Goal: Task Accomplishment & Management: Manage account settings

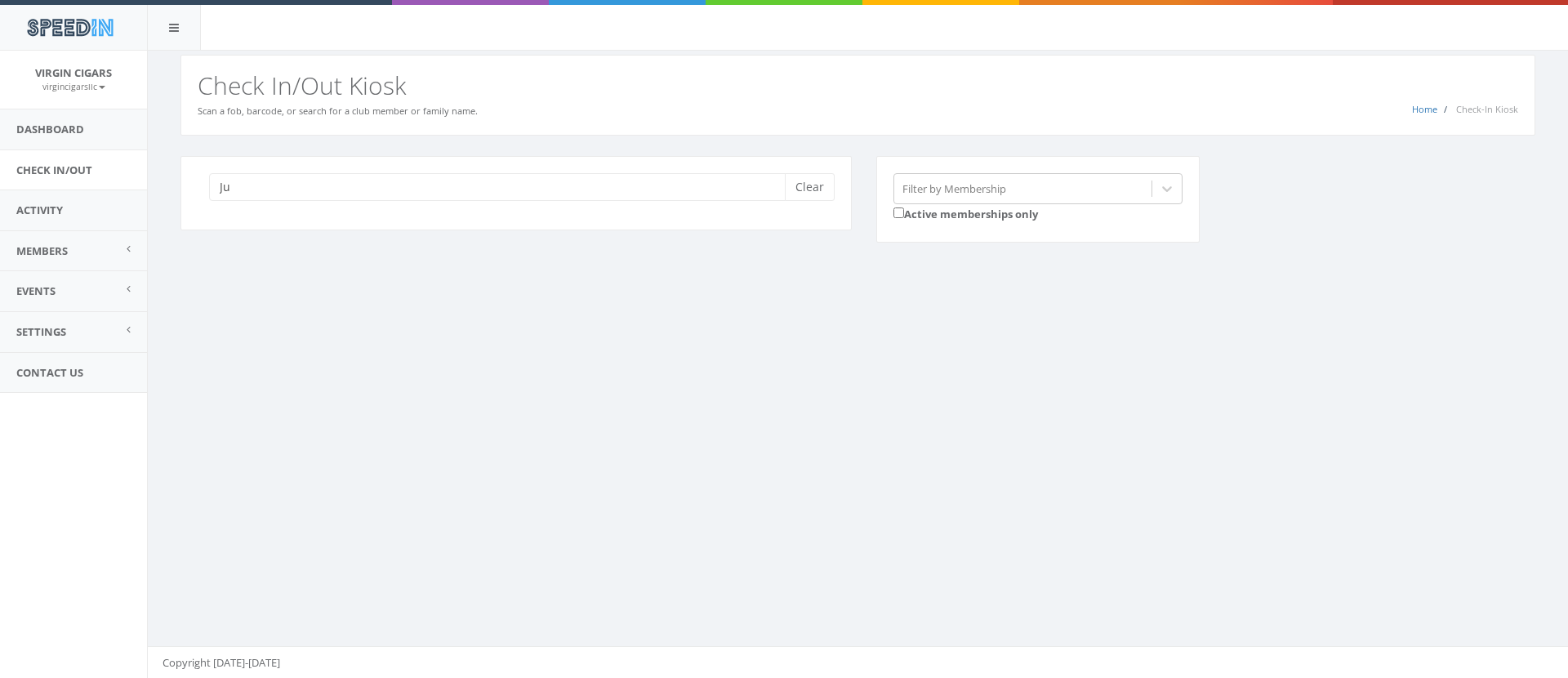
type input "J"
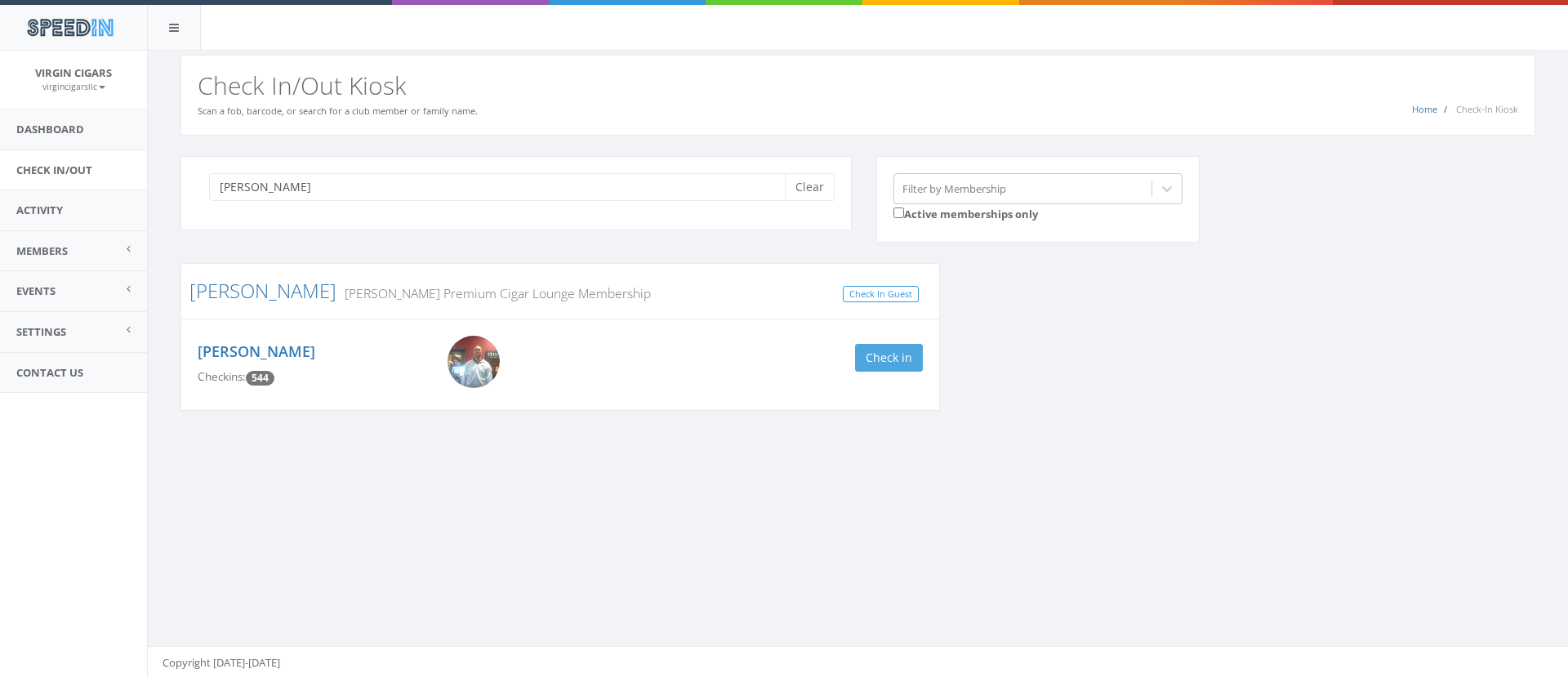
type input "Ward"
click at [729, 359] on button "Check in" at bounding box center [888, 358] width 68 height 28
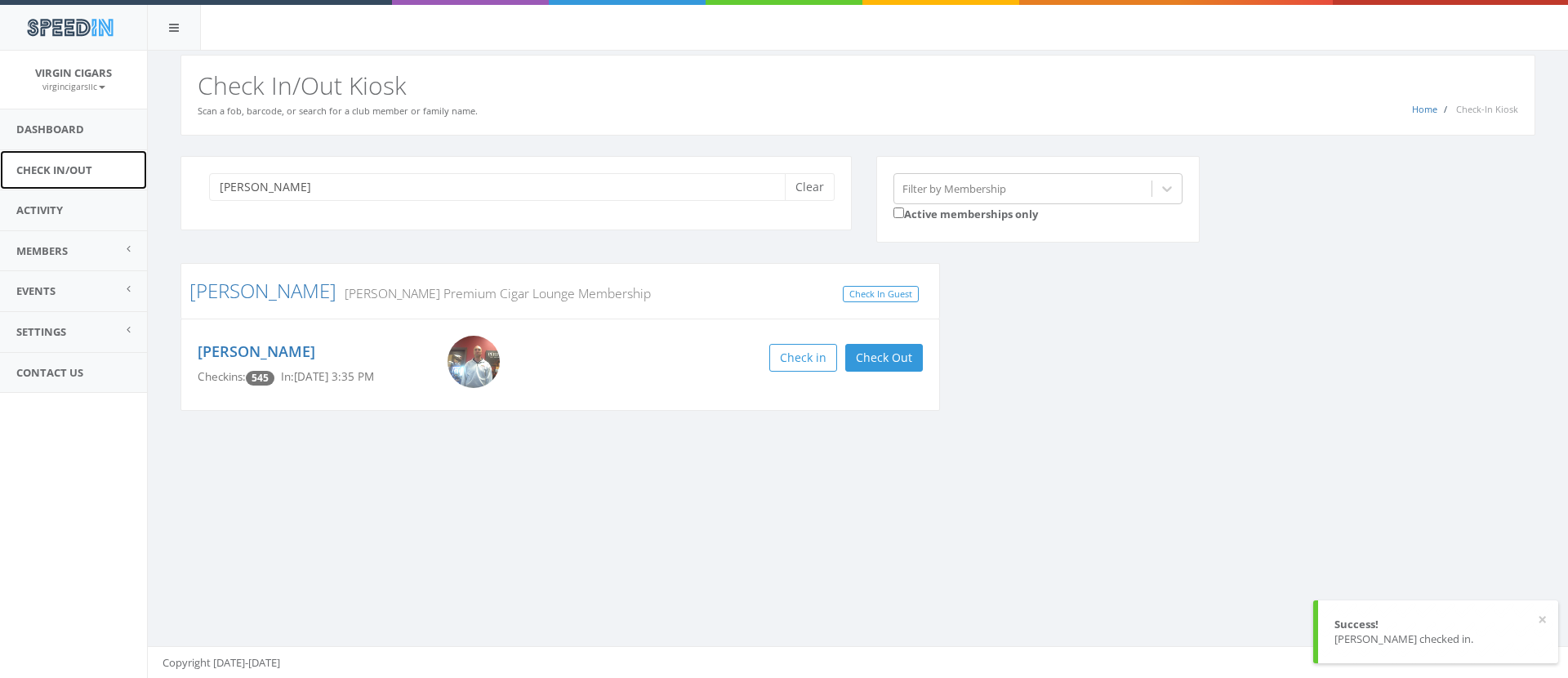
click at [88, 171] on link "Check In/Out" at bounding box center [74, 170] width 147 height 40
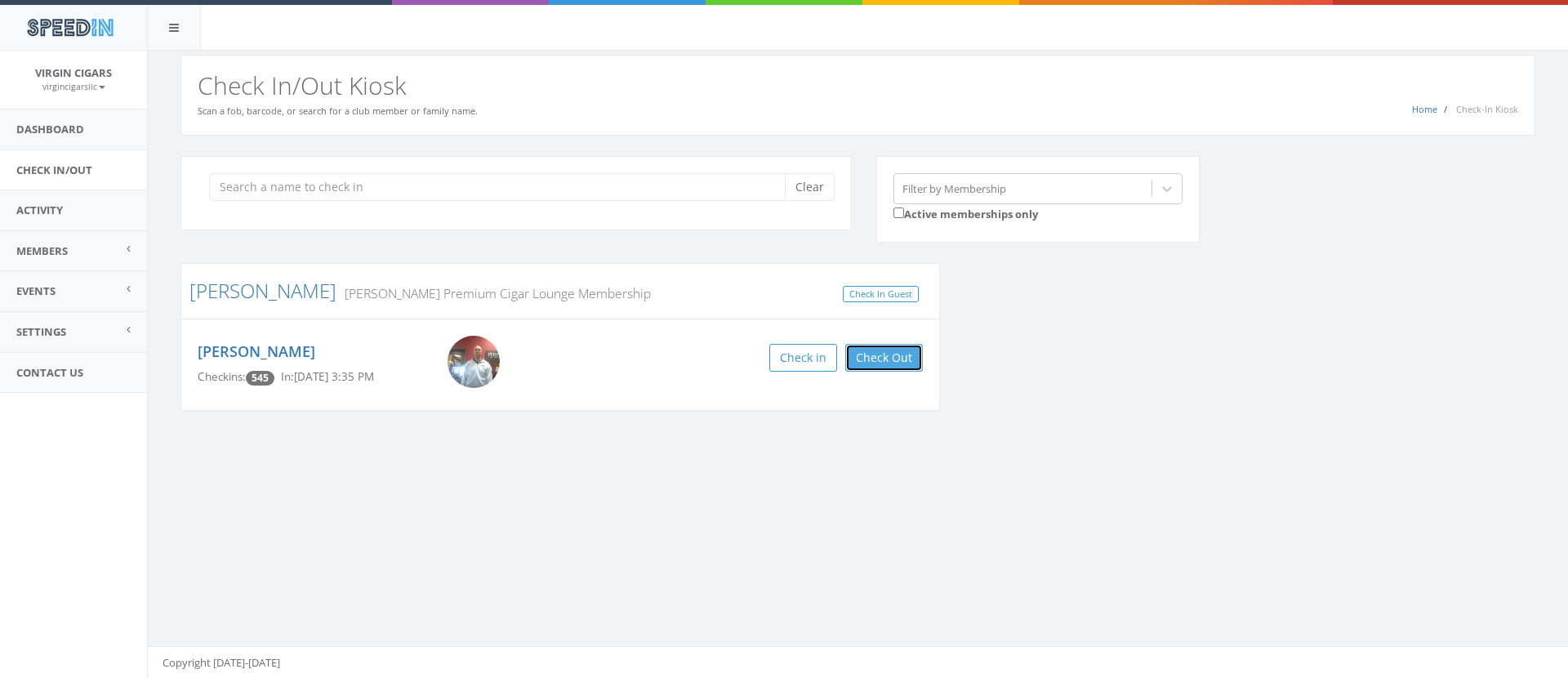
click at [888, 354] on button "Check Out" at bounding box center [884, 358] width 78 height 28
click at [60, 173] on link "Check In/Out" at bounding box center [74, 170] width 147 height 40
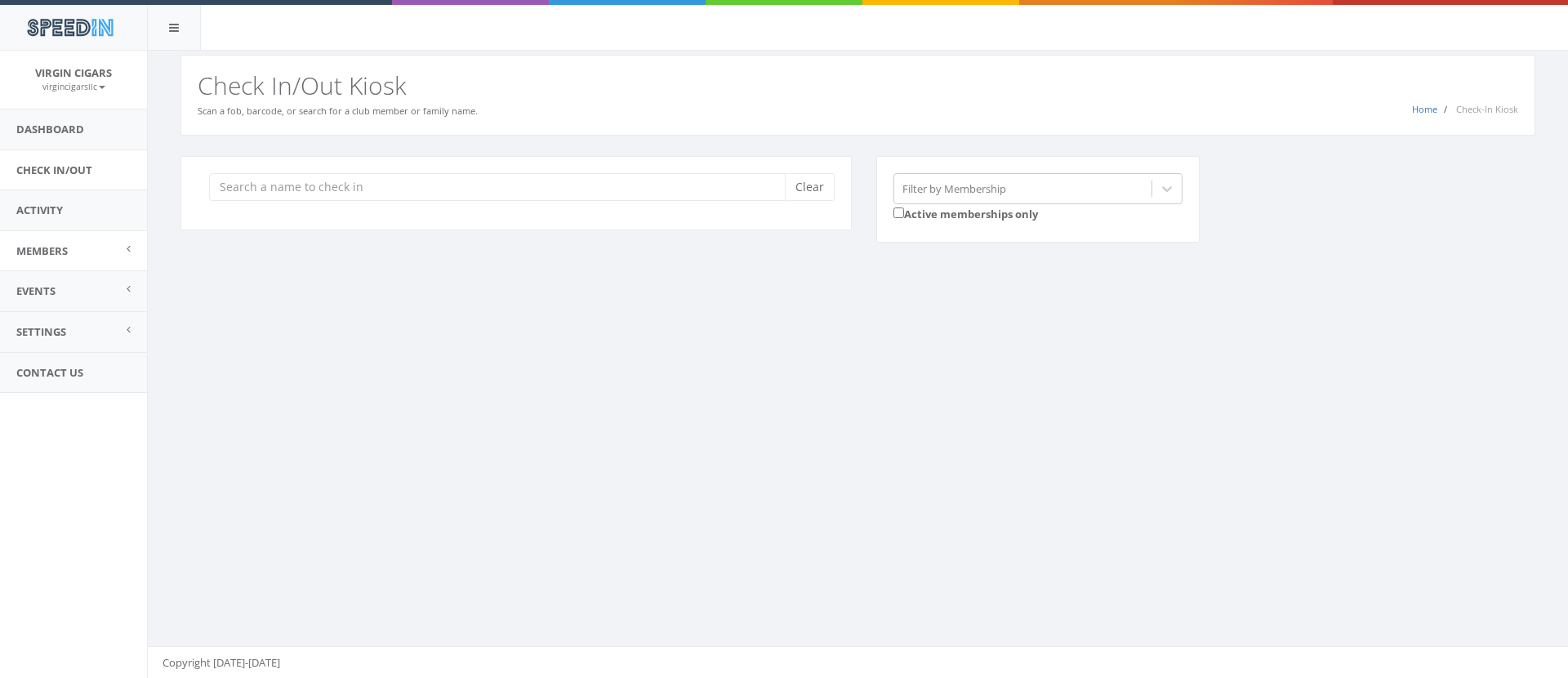
click at [52, 246] on span "Members" at bounding box center [42, 251] width 52 height 15
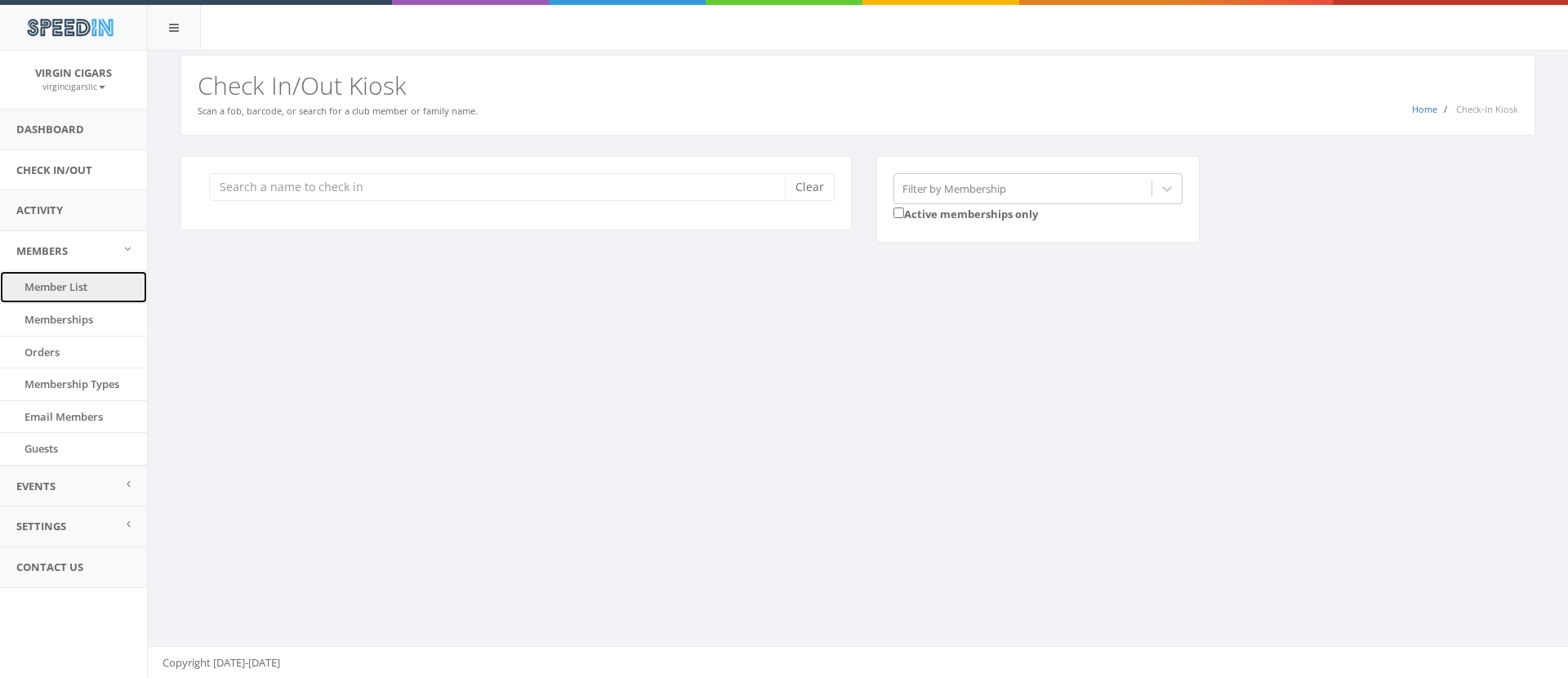
click at [47, 283] on link "Member List" at bounding box center [74, 287] width 147 height 32
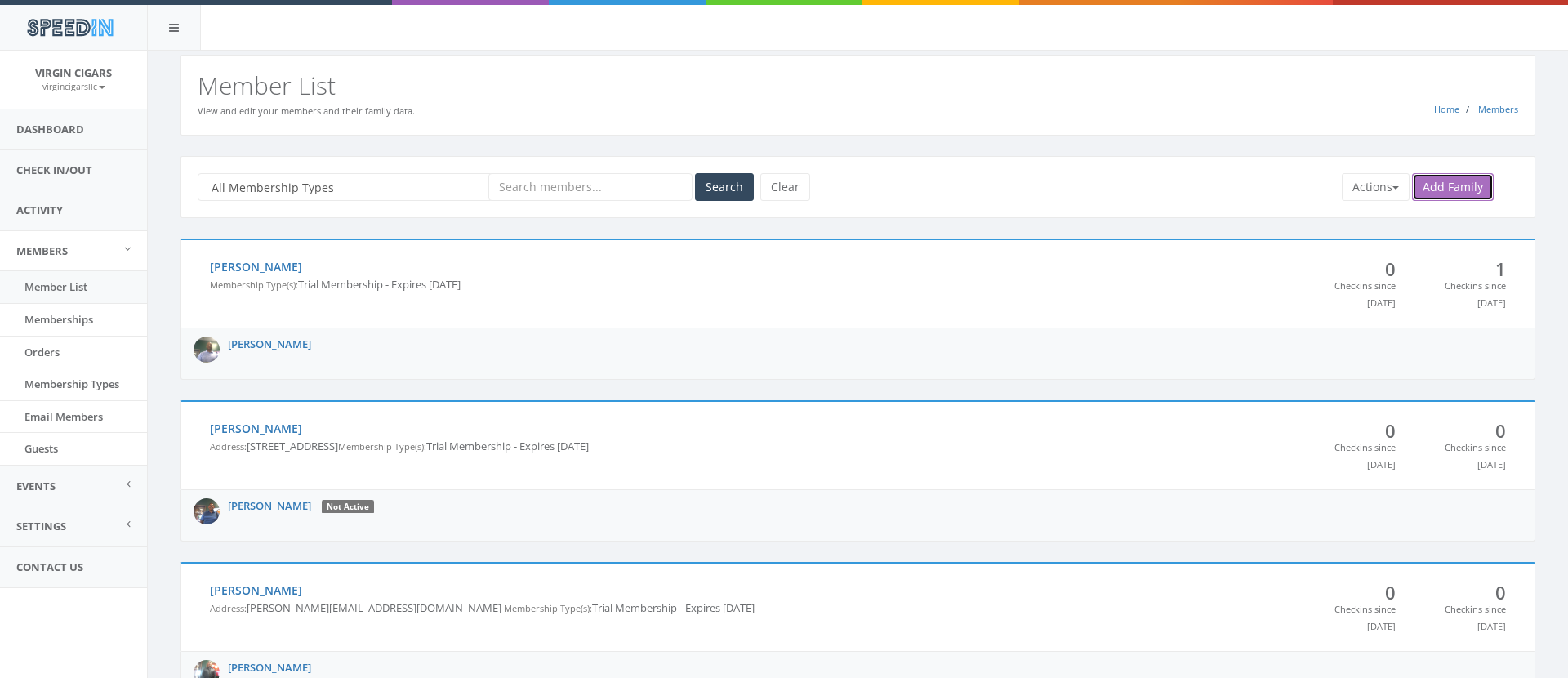
click at [1473, 191] on link "Add Family" at bounding box center [1453, 187] width 82 height 28
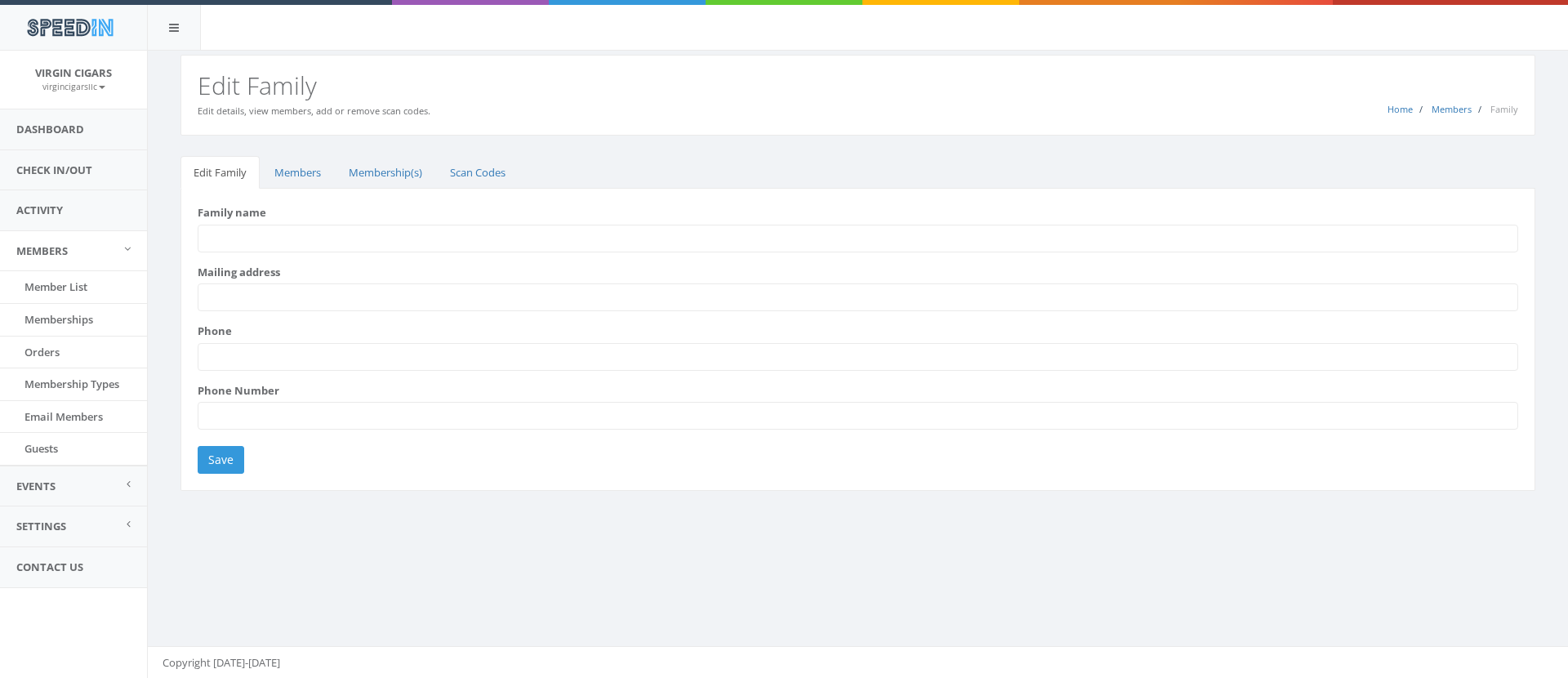
click at [275, 241] on input "Family name" at bounding box center [857, 238] width 1321 height 28
type input "[PERSON_NAME]"
click at [232, 455] on input "Save" at bounding box center [220, 460] width 47 height 28
click at [305, 170] on link "Members" at bounding box center [297, 173] width 73 height 34
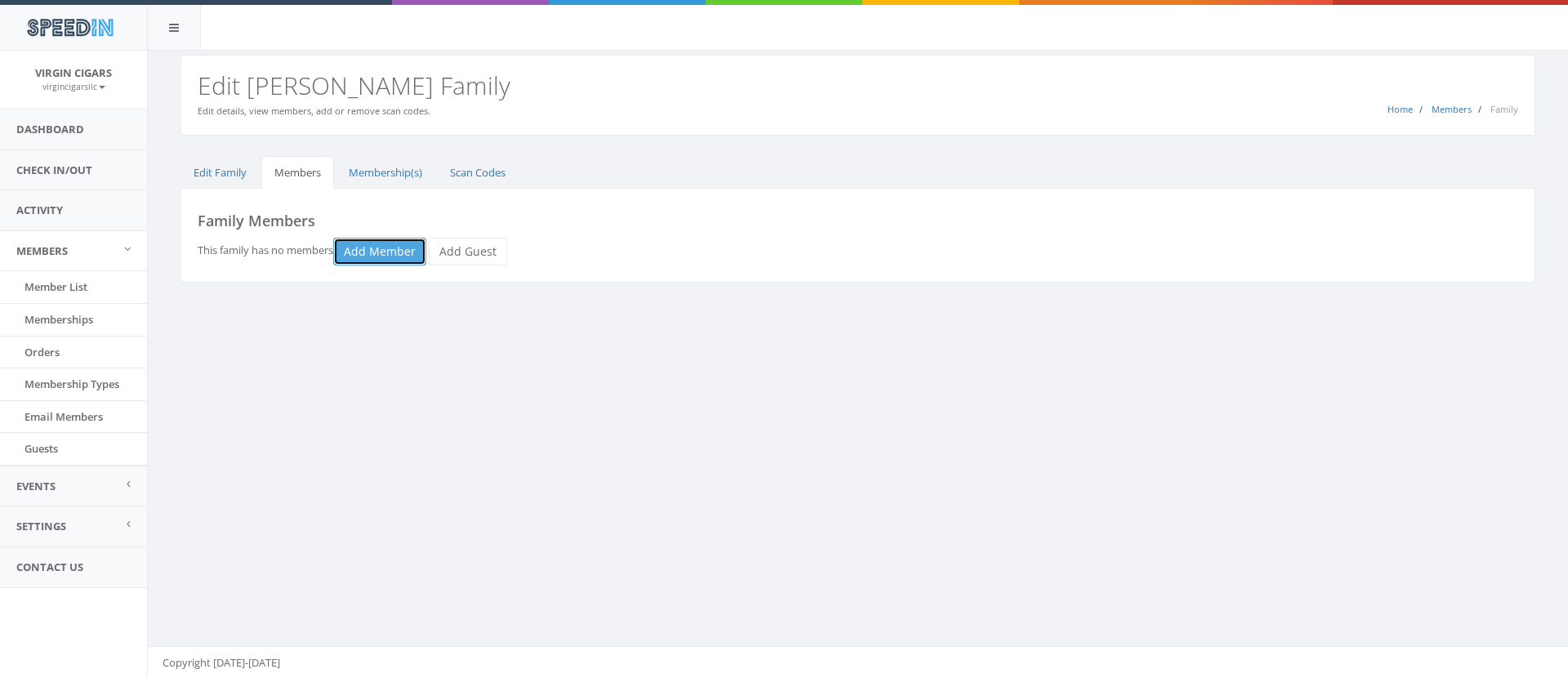
click at [386, 252] on link "Add Member" at bounding box center [380, 251] width 93 height 28
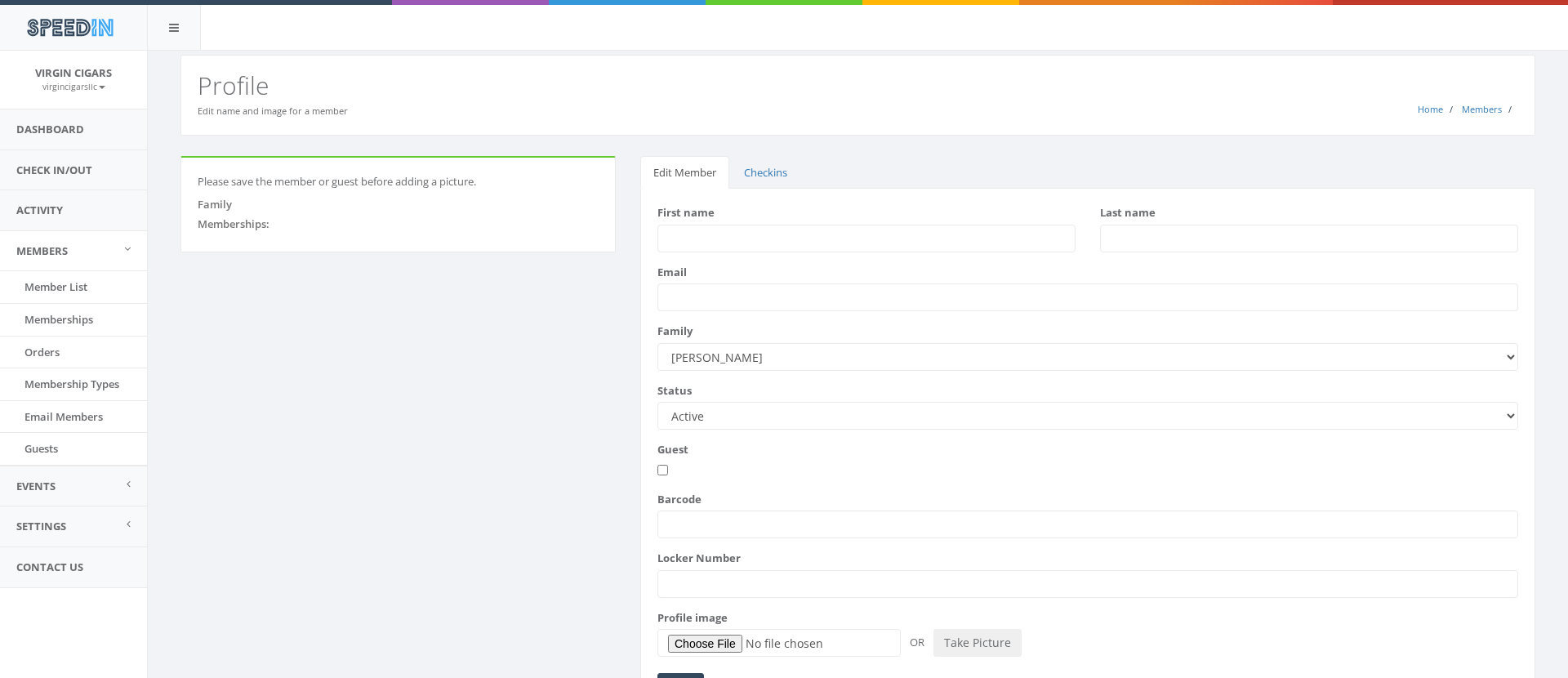
click at [755, 234] on input "First name" at bounding box center [866, 238] width 418 height 28
type input "Brian"
click at [1143, 231] on input "Last name" at bounding box center [1309, 238] width 418 height 28
type input "Jackson"
click at [1512, 414] on select "Active Candidate Not Active" at bounding box center [1087, 416] width 861 height 28
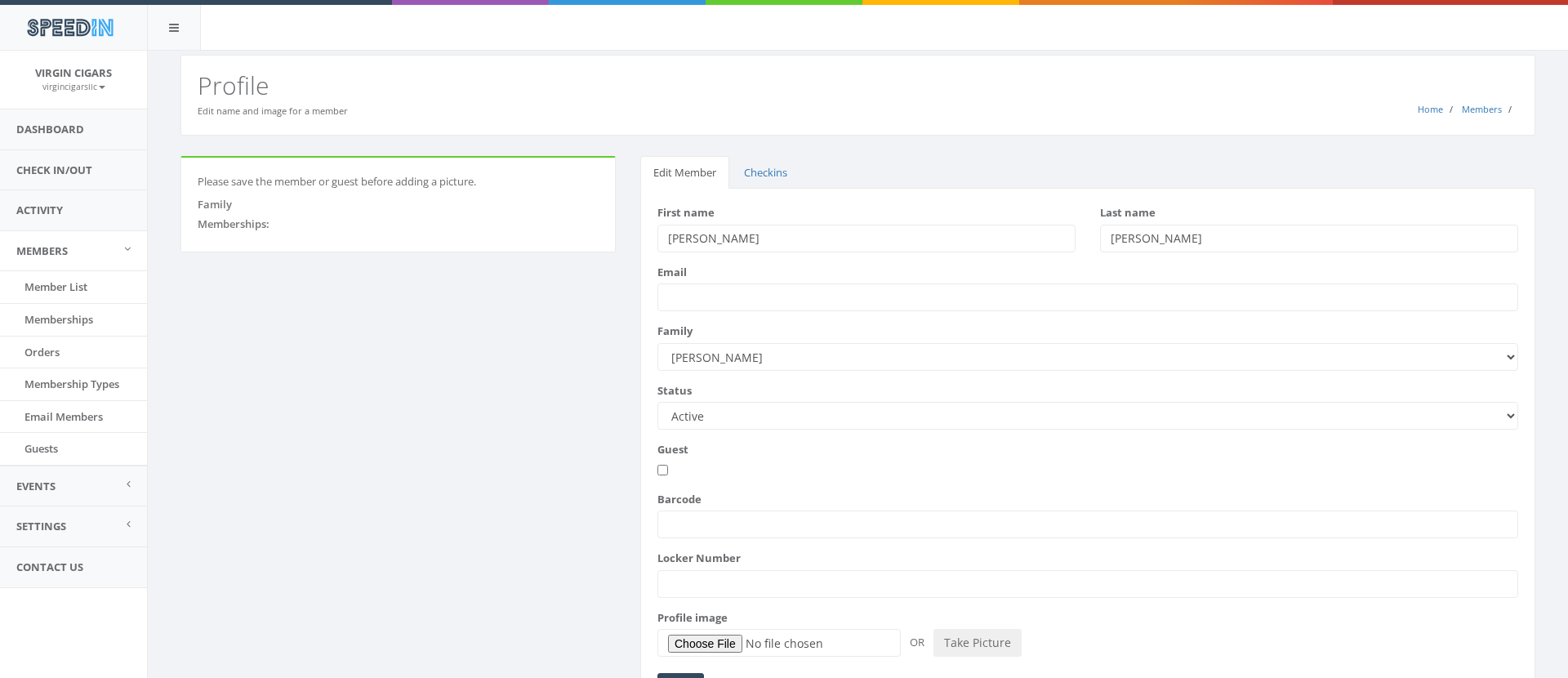
click at [1512, 420] on select "Active Candidate Not Active" at bounding box center [1087, 416] width 861 height 28
click at [720, 522] on input "Barcode" at bounding box center [1087, 525] width 861 height 28
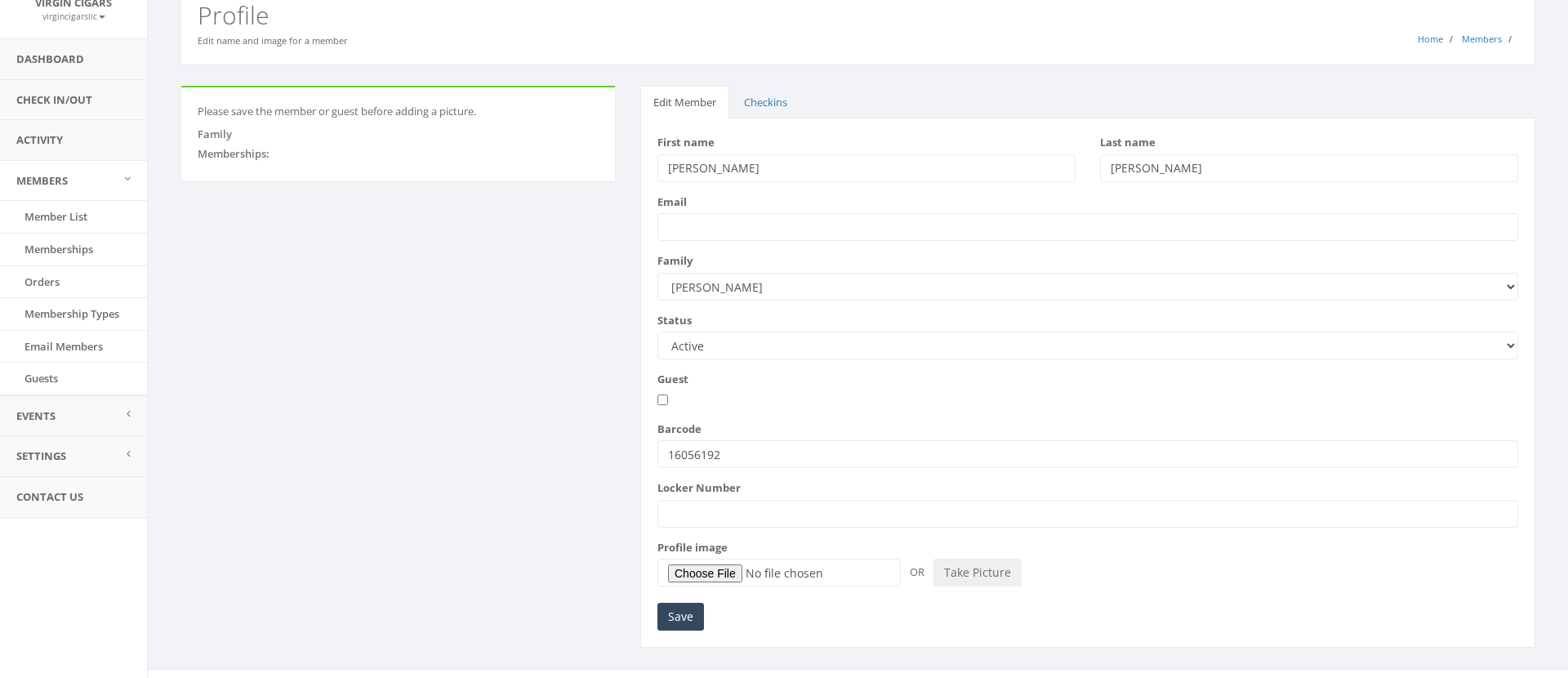
scroll to position [93, 0]
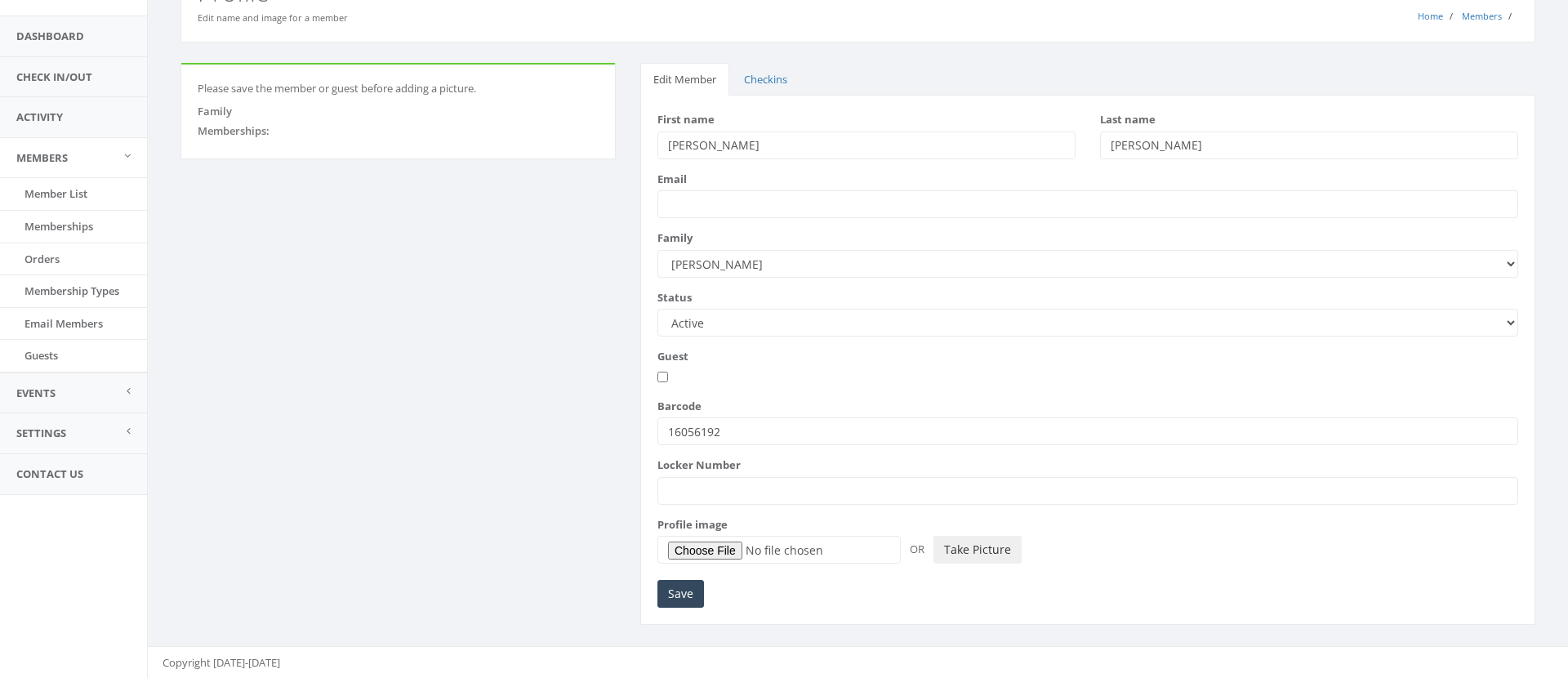
type input "16056192"
click at [999, 554] on button "Take Picture" at bounding box center [978, 549] width 88 height 28
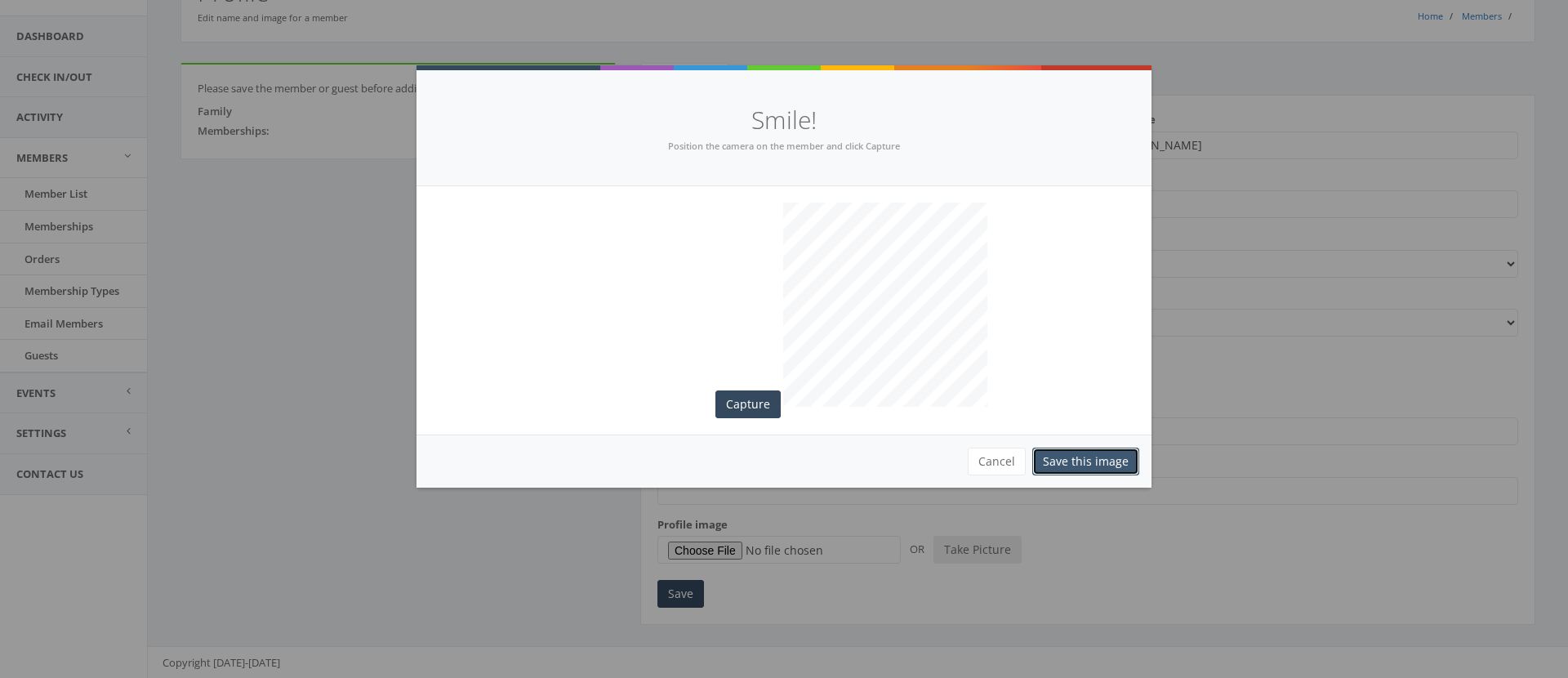
click at [1079, 458] on button "Save this image" at bounding box center [1086, 462] width 107 height 28
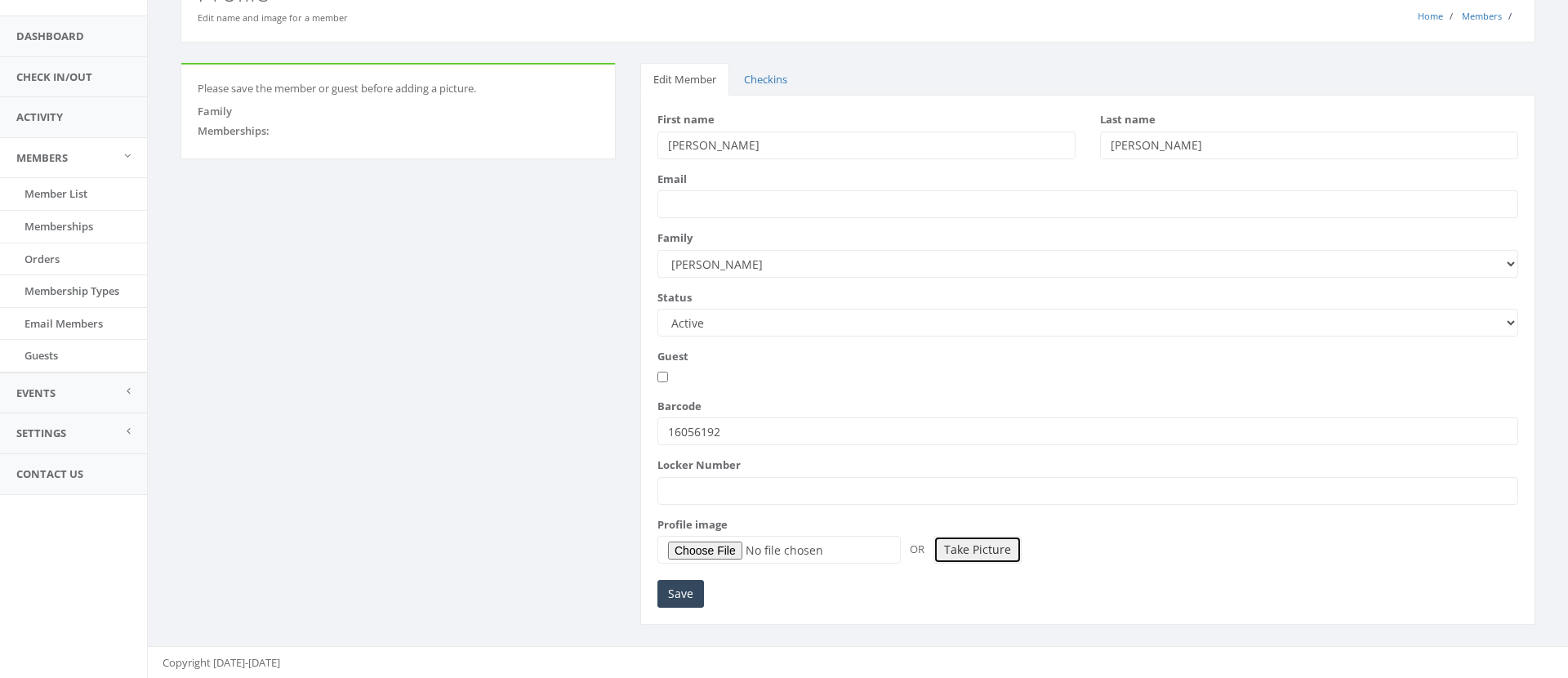
click at [960, 542] on button "Take Picture" at bounding box center [978, 549] width 88 height 28
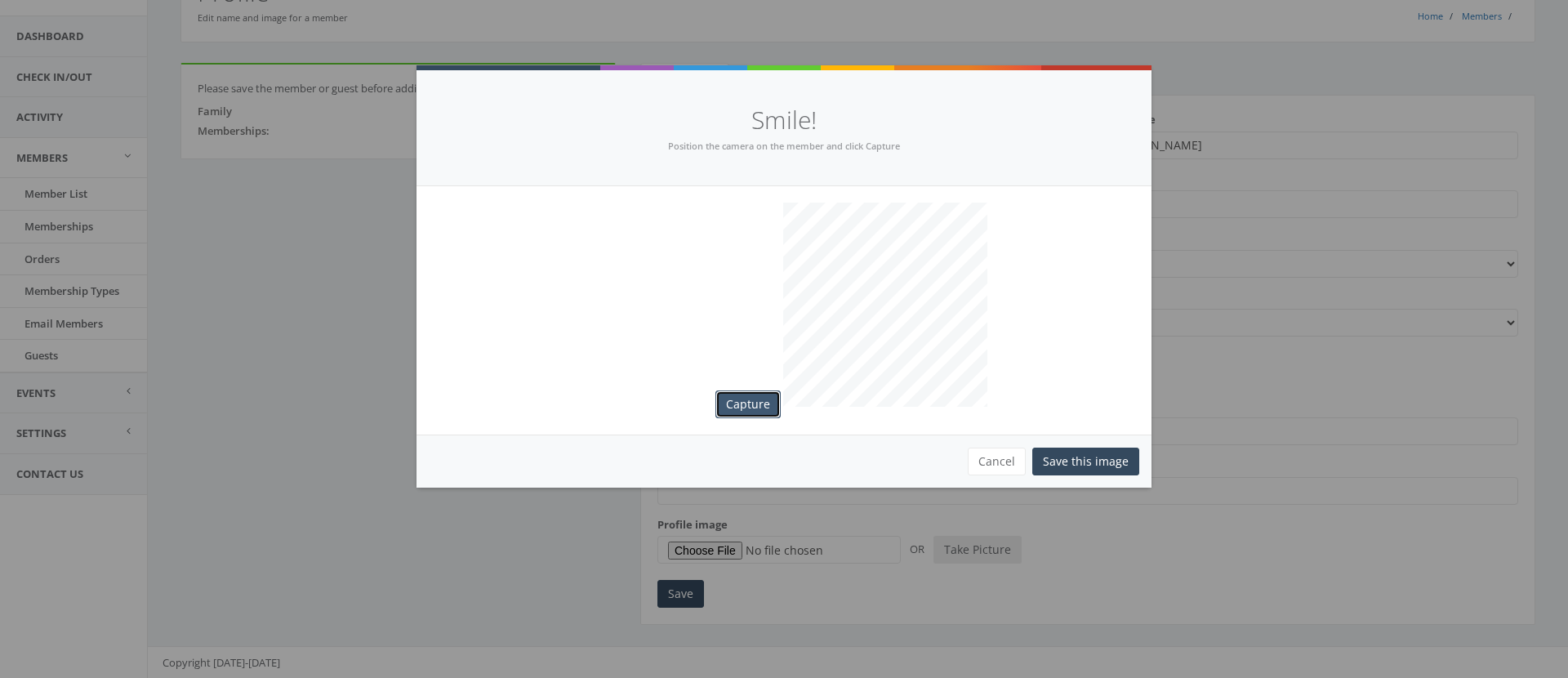
click at [761, 406] on button "Capture" at bounding box center [748, 405] width 66 height 28
click at [1126, 463] on button "Save this image" at bounding box center [1086, 462] width 107 height 28
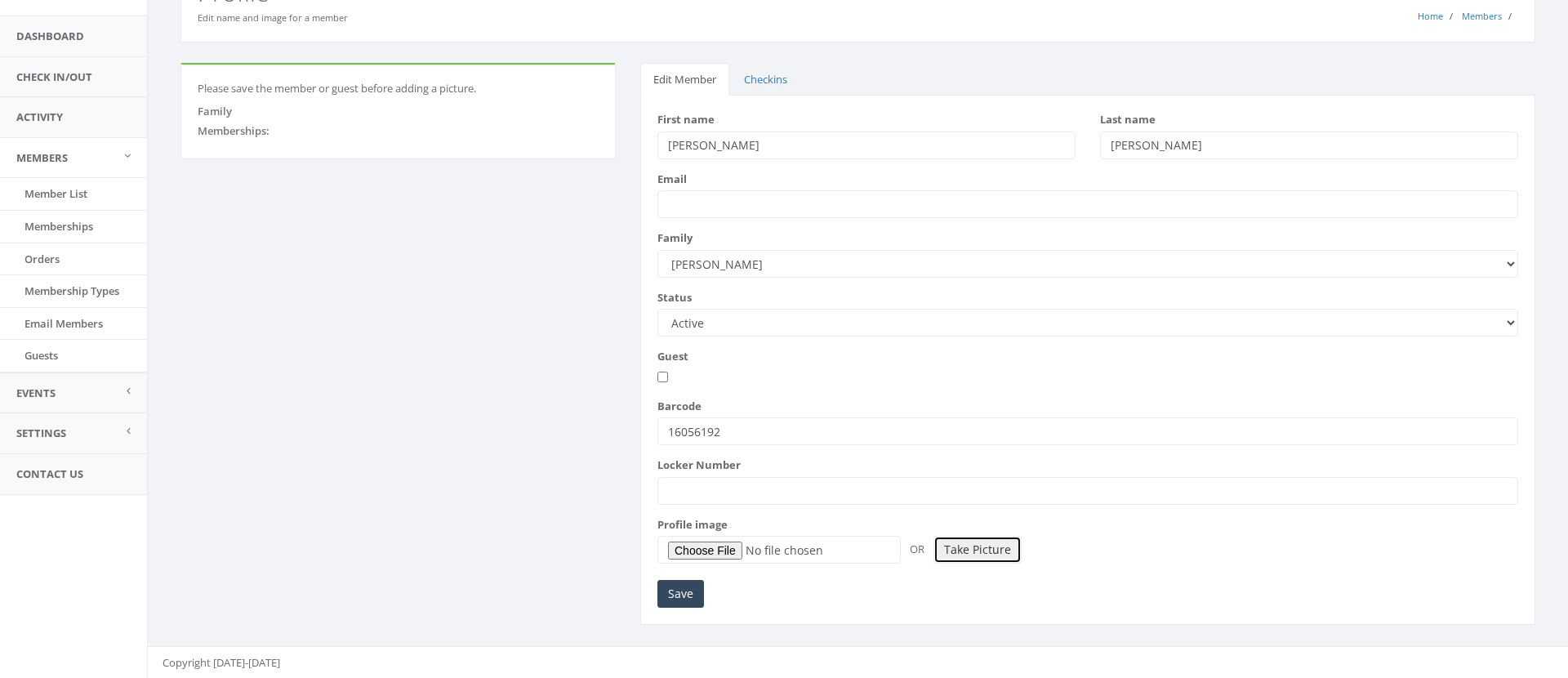
click at [967, 553] on button "Take Picture" at bounding box center [978, 549] width 88 height 28
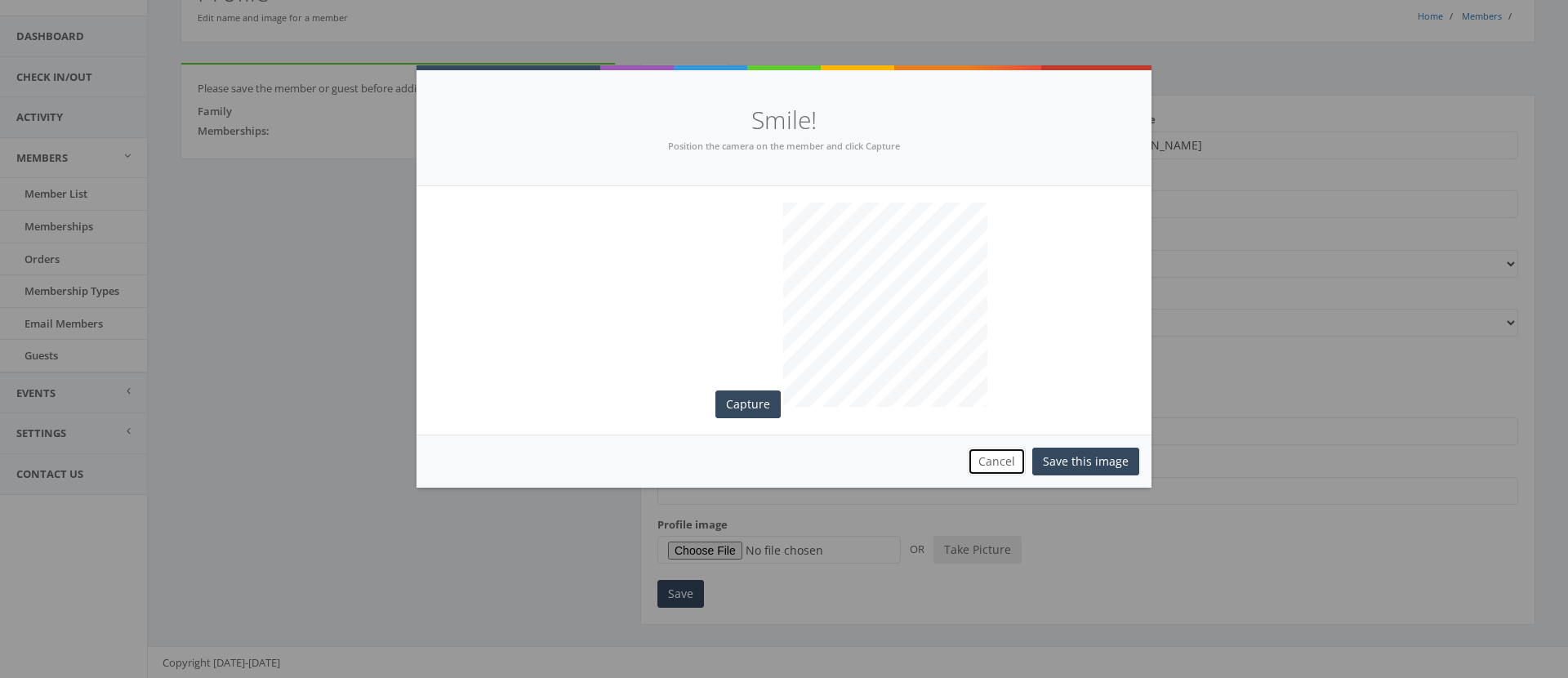
click at [998, 456] on button "Cancel" at bounding box center [996, 462] width 58 height 28
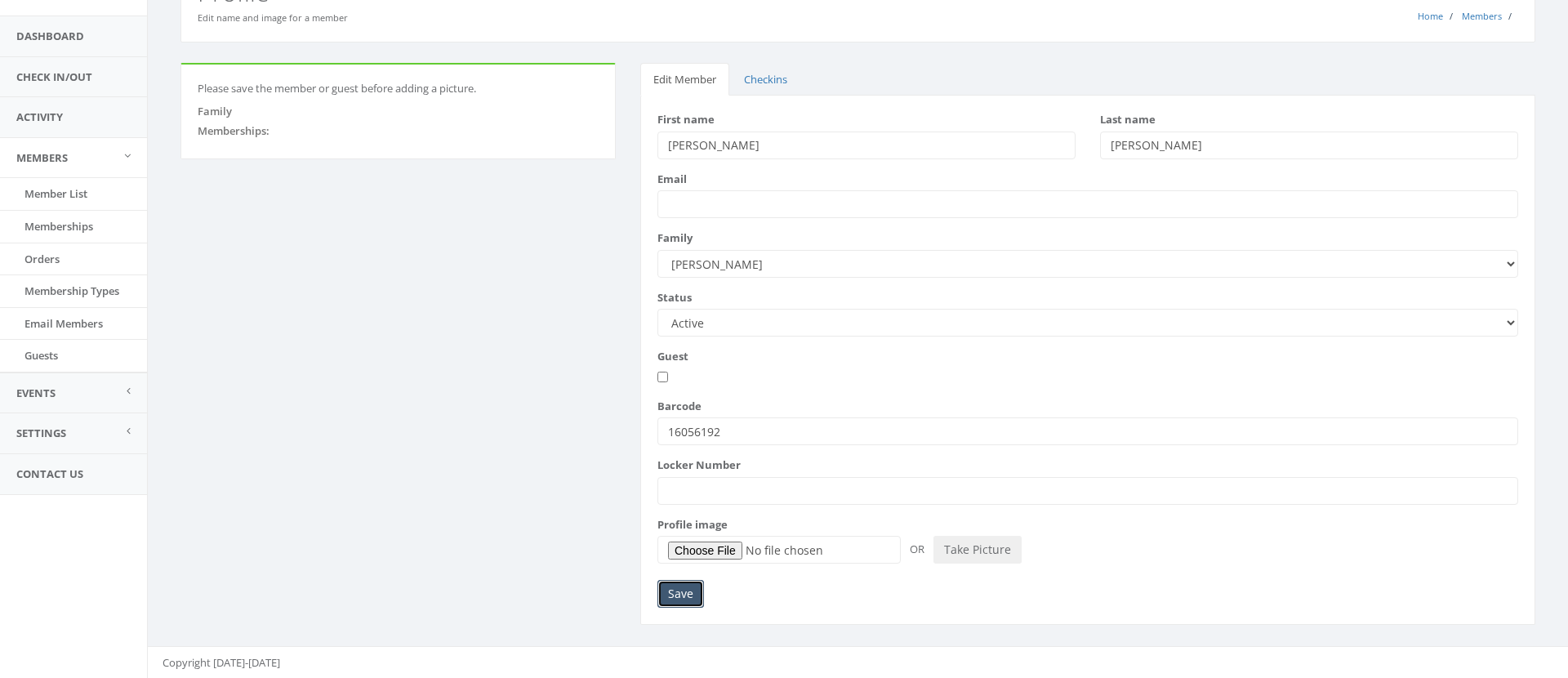
click at [679, 587] on input "Save" at bounding box center [680, 594] width 47 height 28
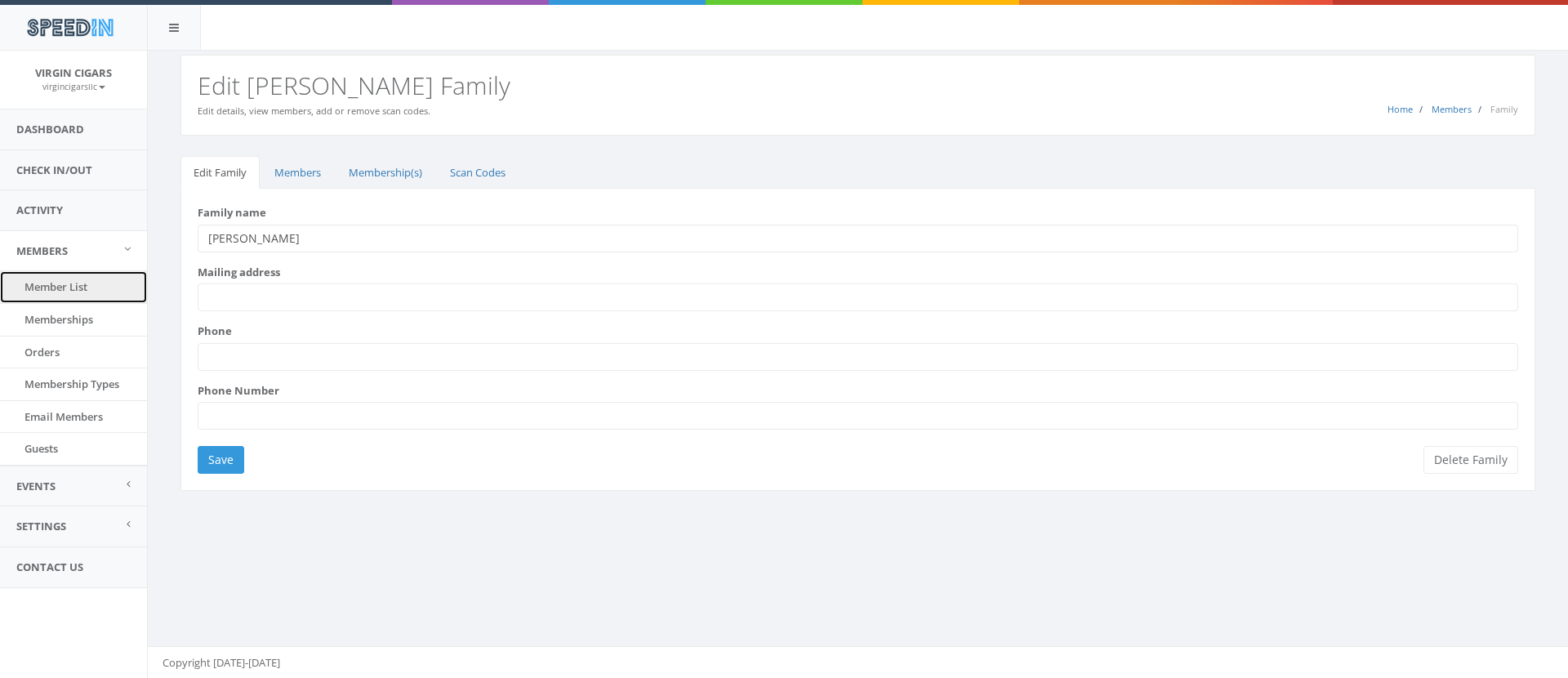
click at [65, 292] on link "Member List" at bounding box center [74, 287] width 147 height 32
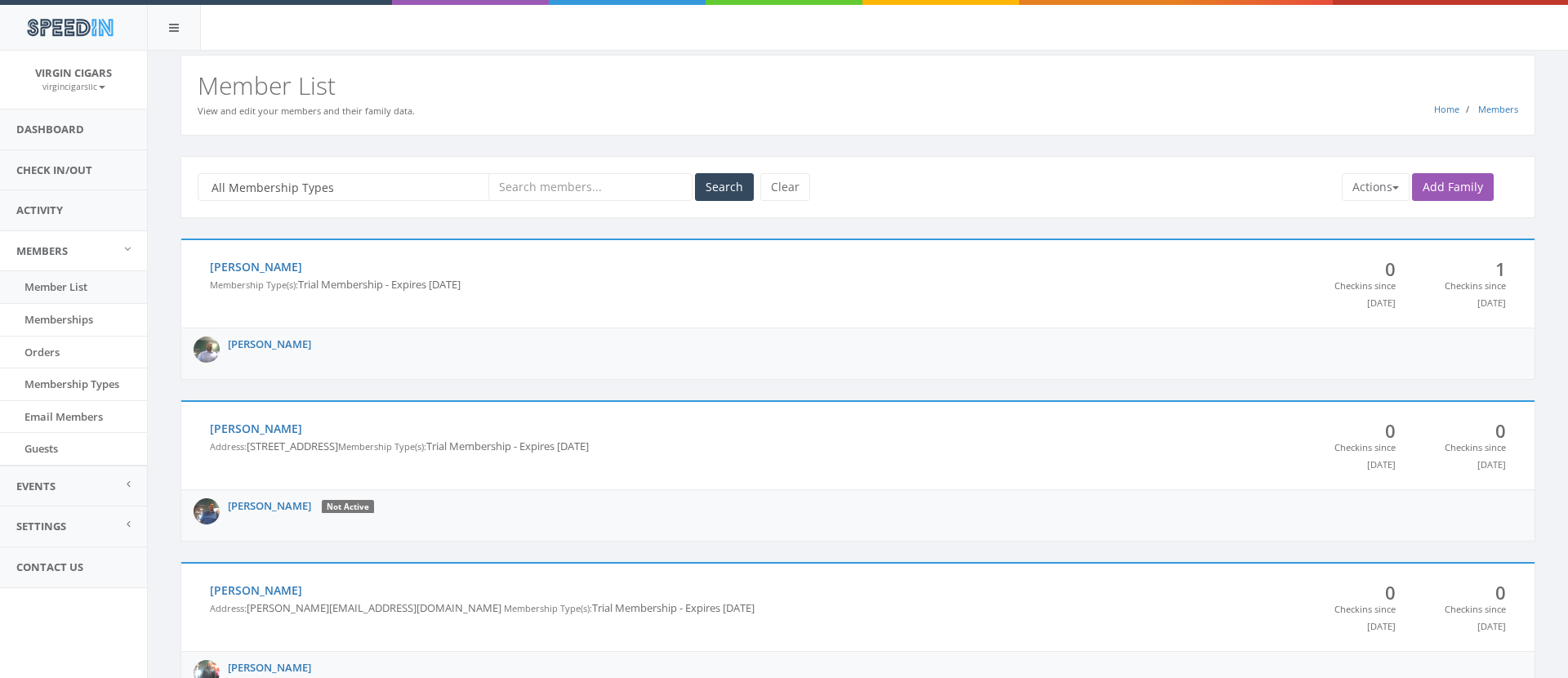
click at [583, 190] on input "text" at bounding box center [590, 187] width 204 height 28
type input "jackson"
click at [715, 190] on button "Search" at bounding box center [725, 187] width 59 height 28
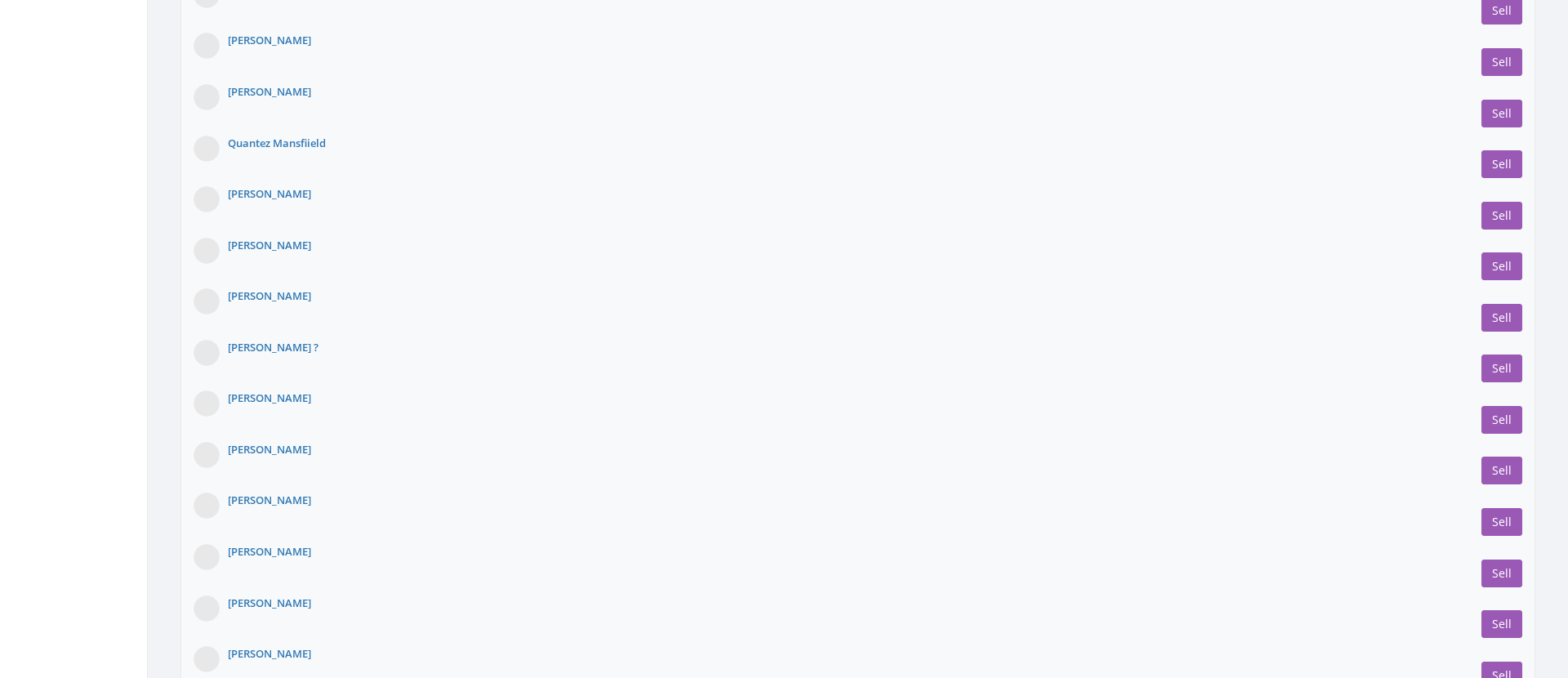
scroll to position [1715, 0]
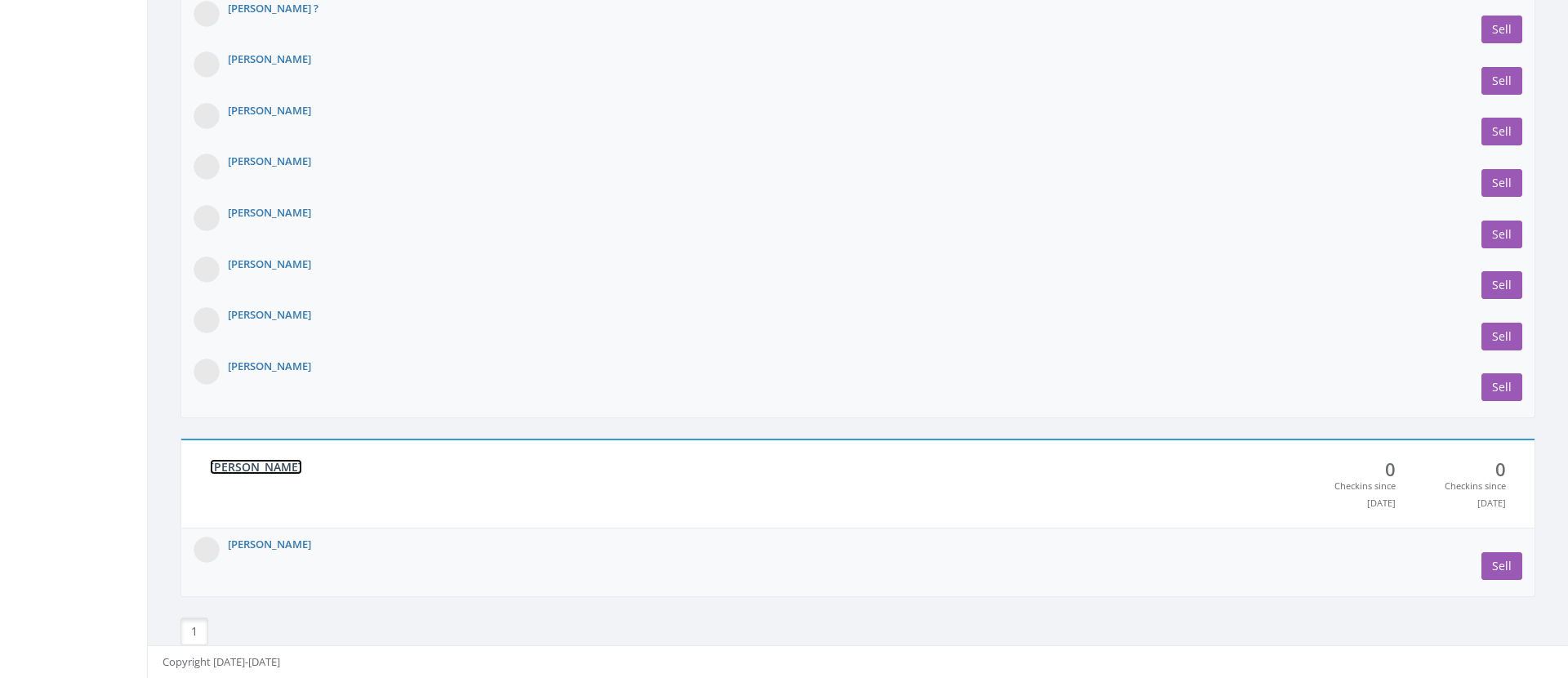
click at [219, 472] on link "Jackson" at bounding box center [255, 467] width 93 height 16
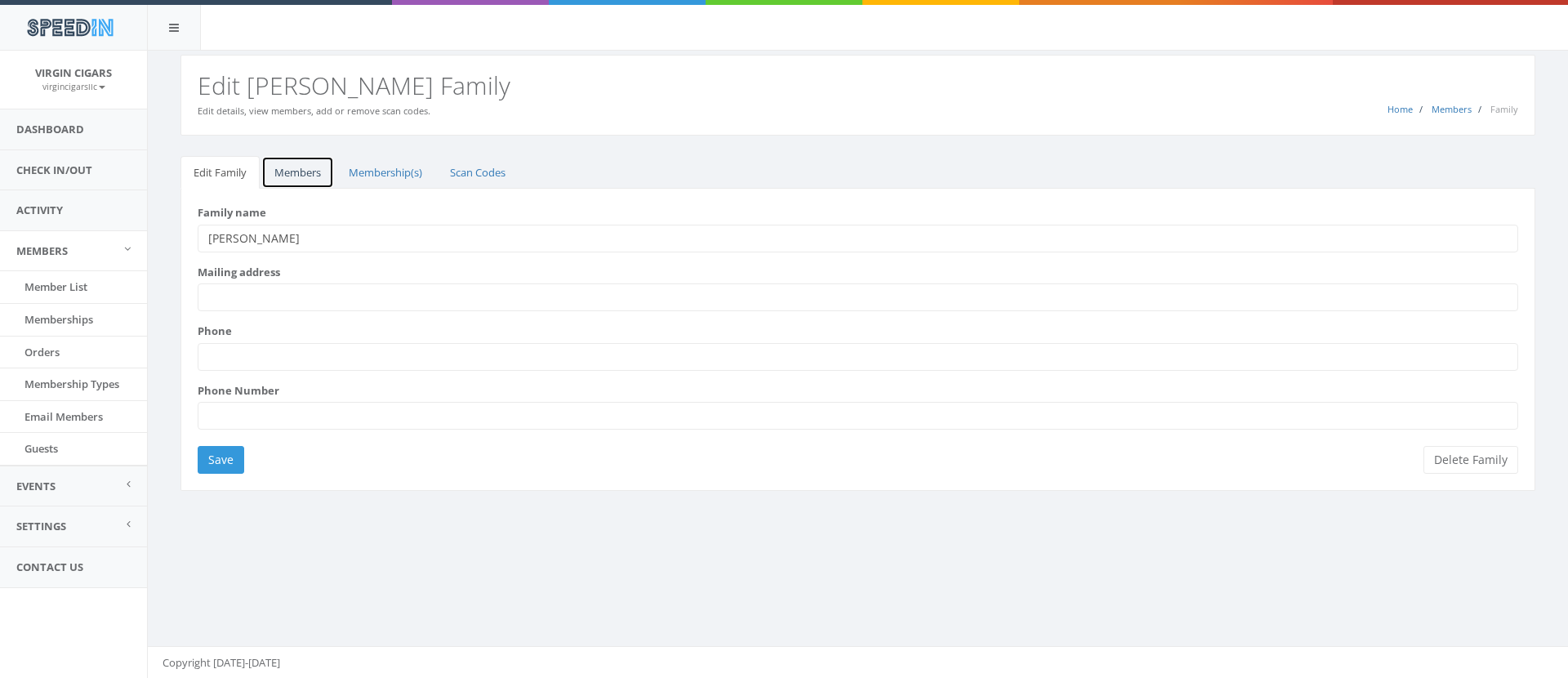
click at [287, 172] on link "Members" at bounding box center [297, 173] width 73 height 34
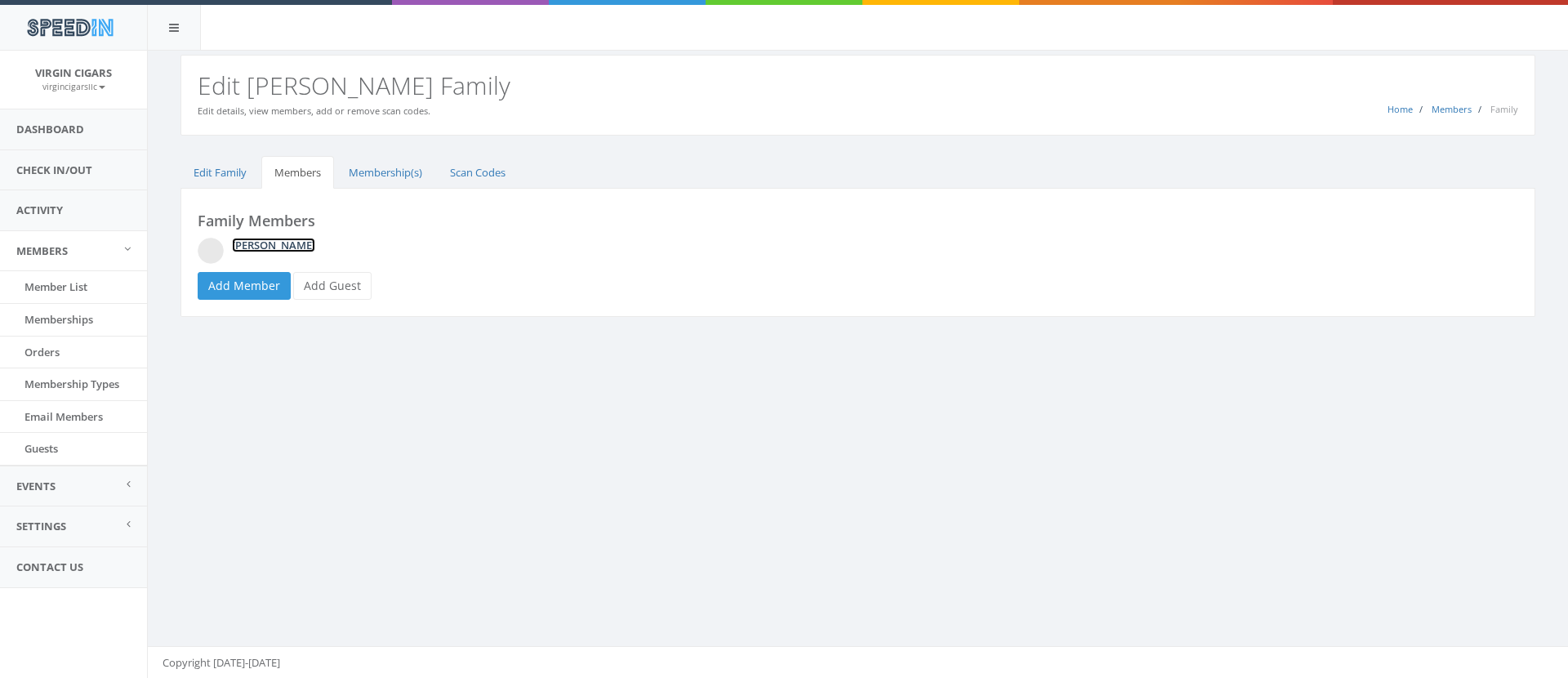
click at [251, 244] on link "[PERSON_NAME]" at bounding box center [273, 245] width 84 height 15
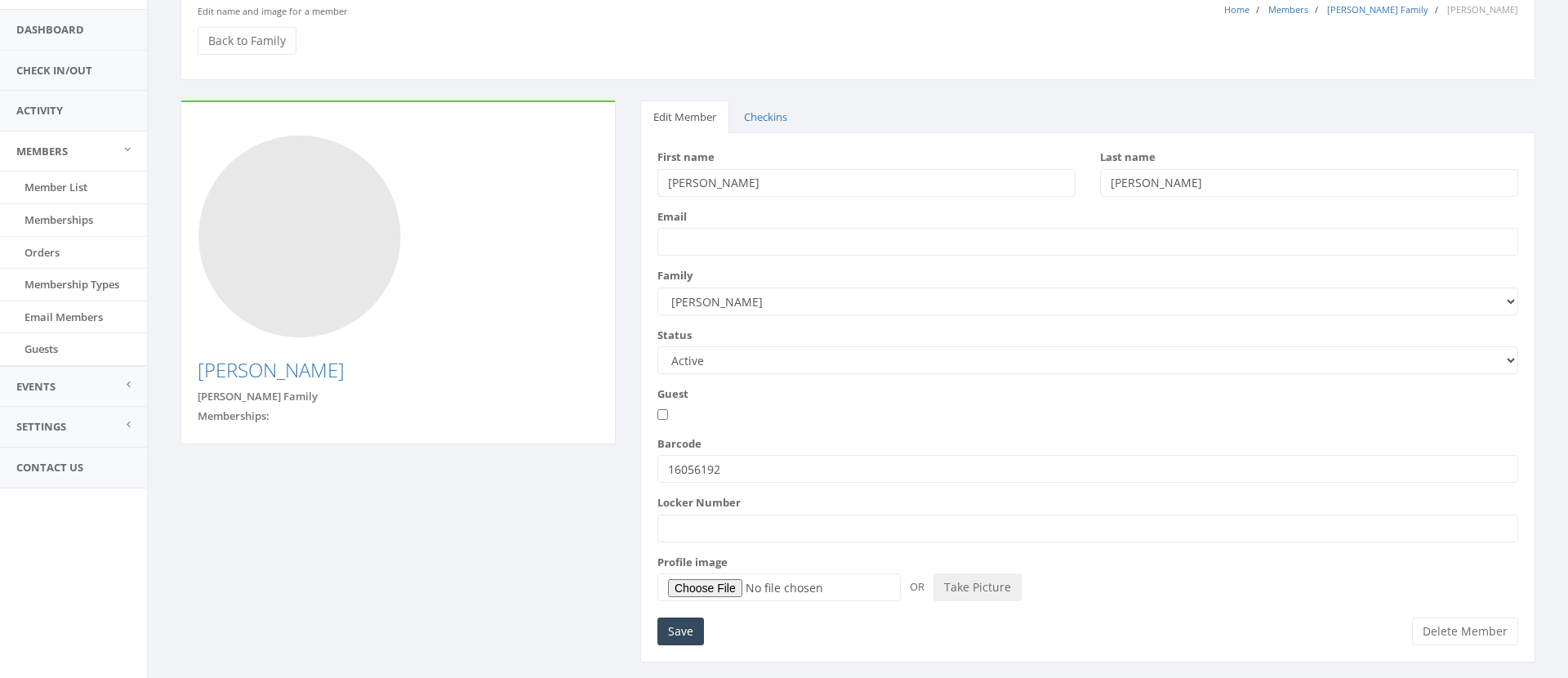
scroll to position [102, 0]
click at [970, 585] on button "Take Picture" at bounding box center [978, 585] width 88 height 28
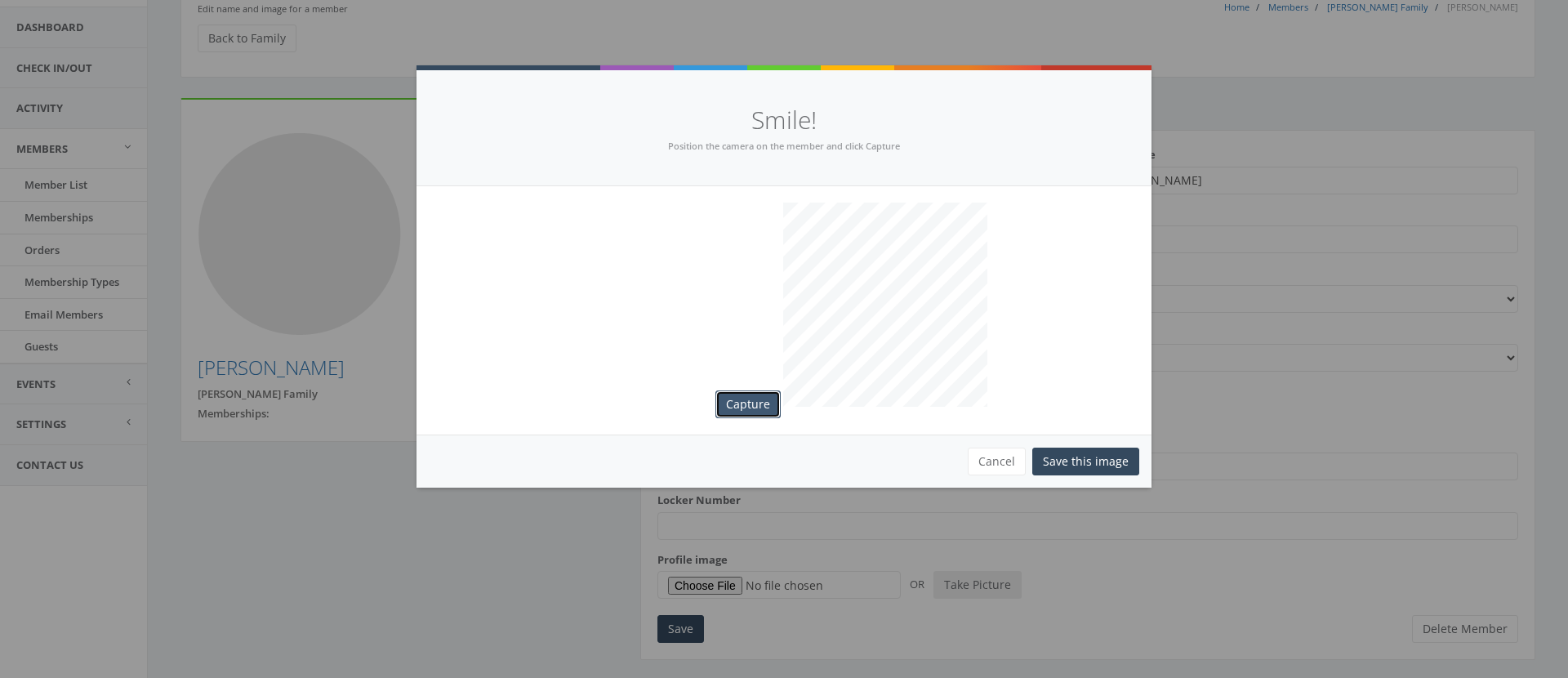
click at [765, 399] on button "Capture" at bounding box center [748, 405] width 66 height 28
drag, startPoint x: 1067, startPoint y: 458, endPoint x: 1043, endPoint y: 454, distance: 24.3
click at [1051, 455] on button "Save this image" at bounding box center [1086, 462] width 107 height 28
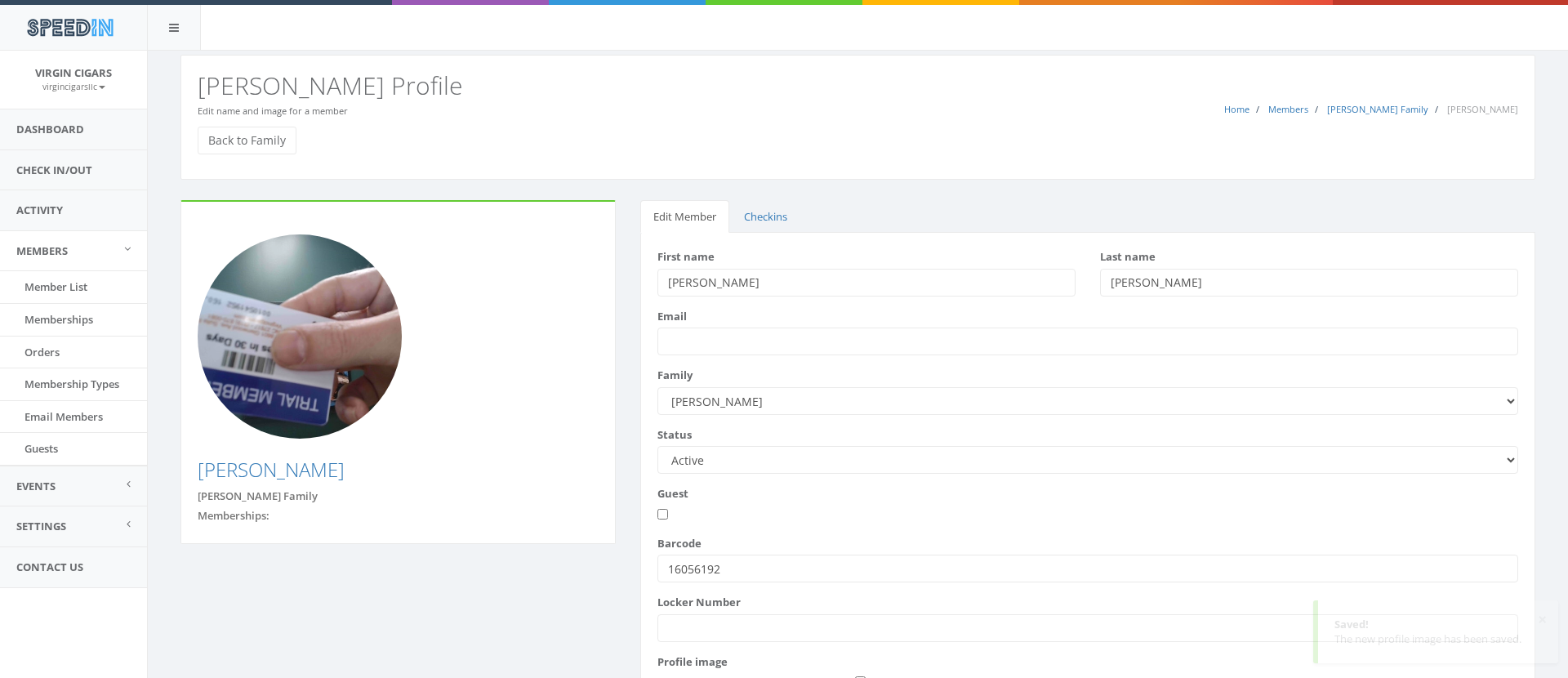
scroll to position [102, 0]
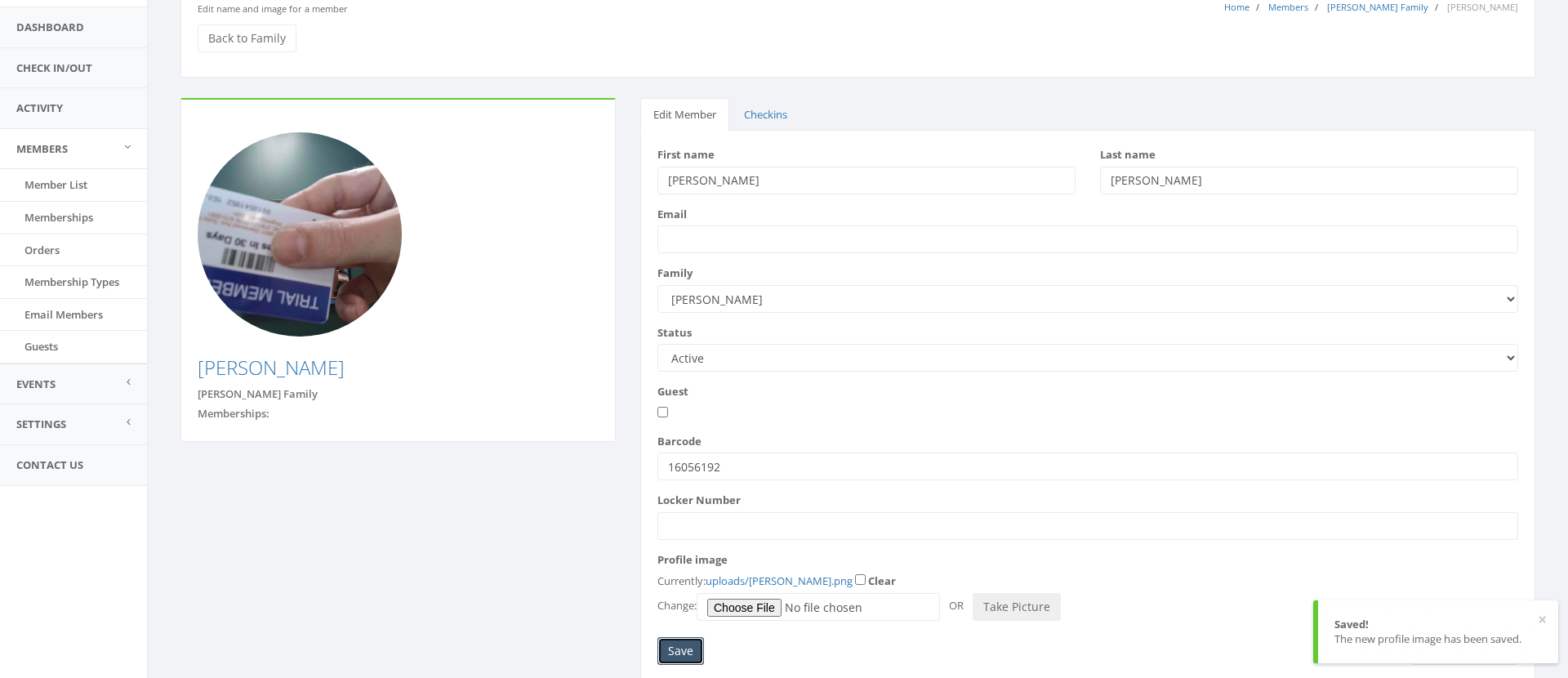
click at [681, 653] on input "Save" at bounding box center [680, 651] width 47 height 28
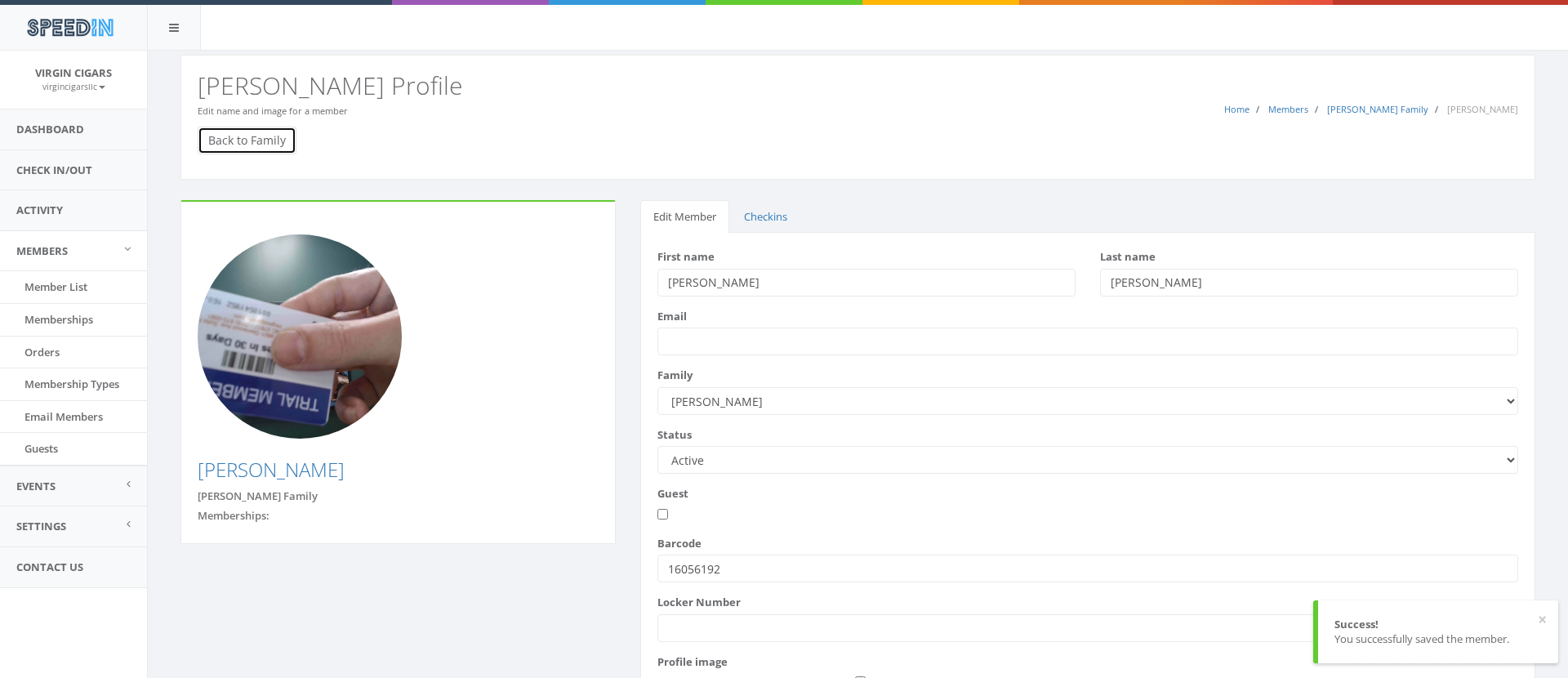
click at [284, 133] on link "Back to Family" at bounding box center [246, 141] width 99 height 28
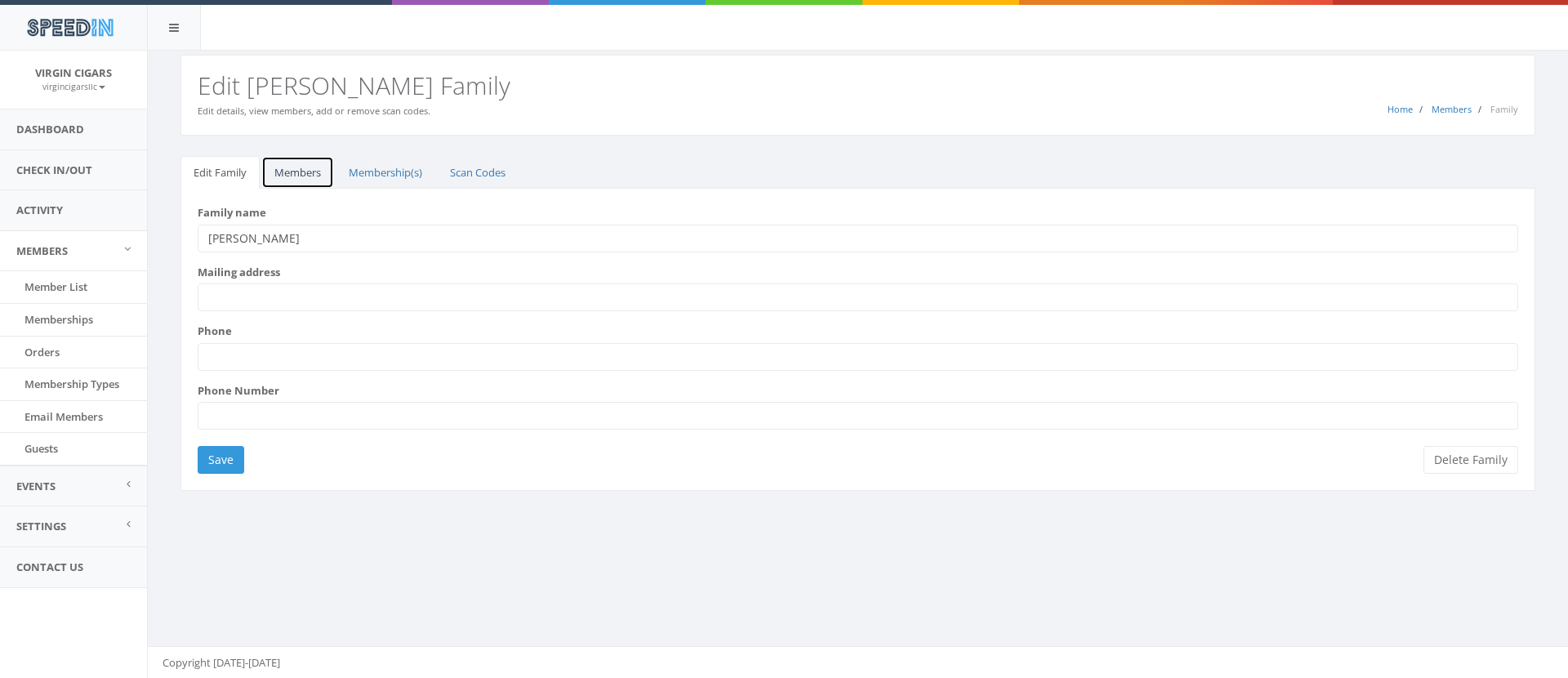
click at [317, 170] on link "Members" at bounding box center [297, 173] width 73 height 34
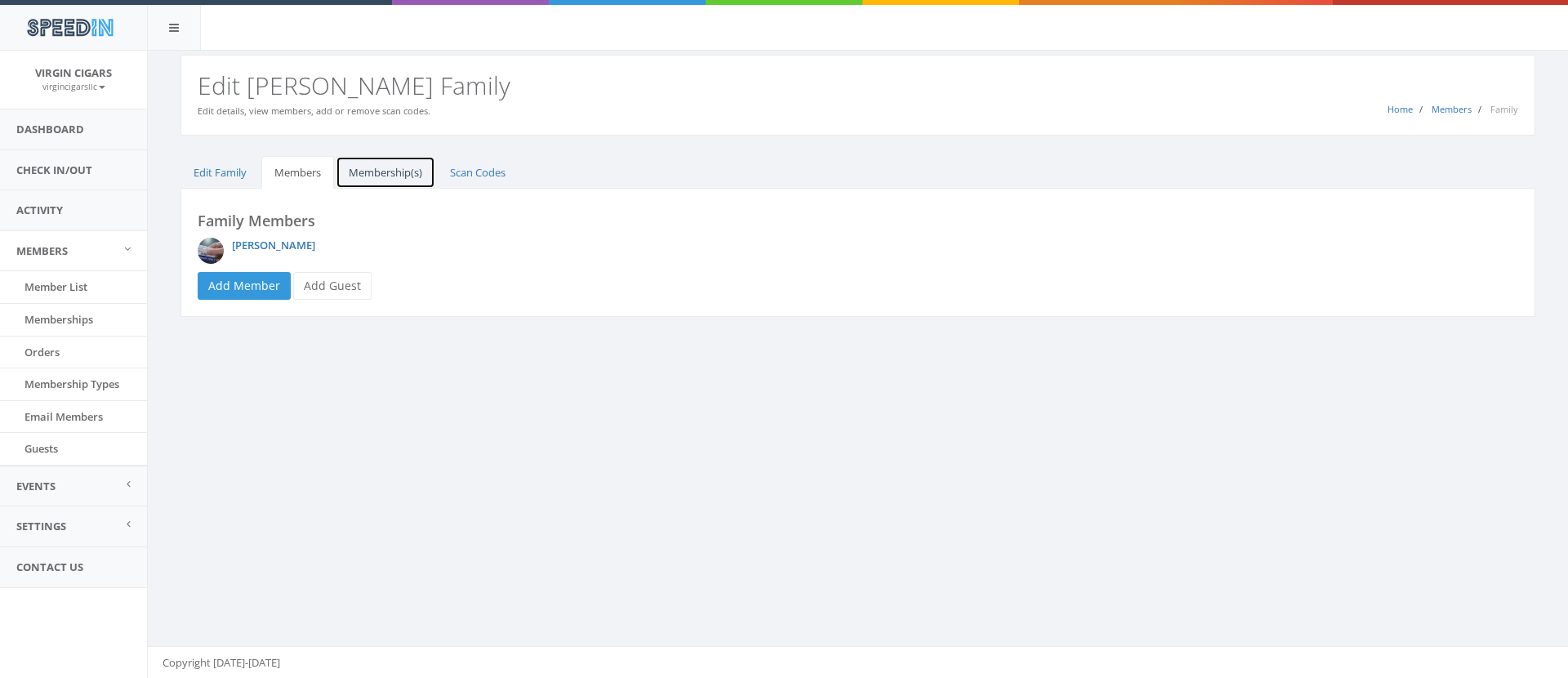
click at [380, 174] on link "Membership(s)" at bounding box center [386, 173] width 100 height 34
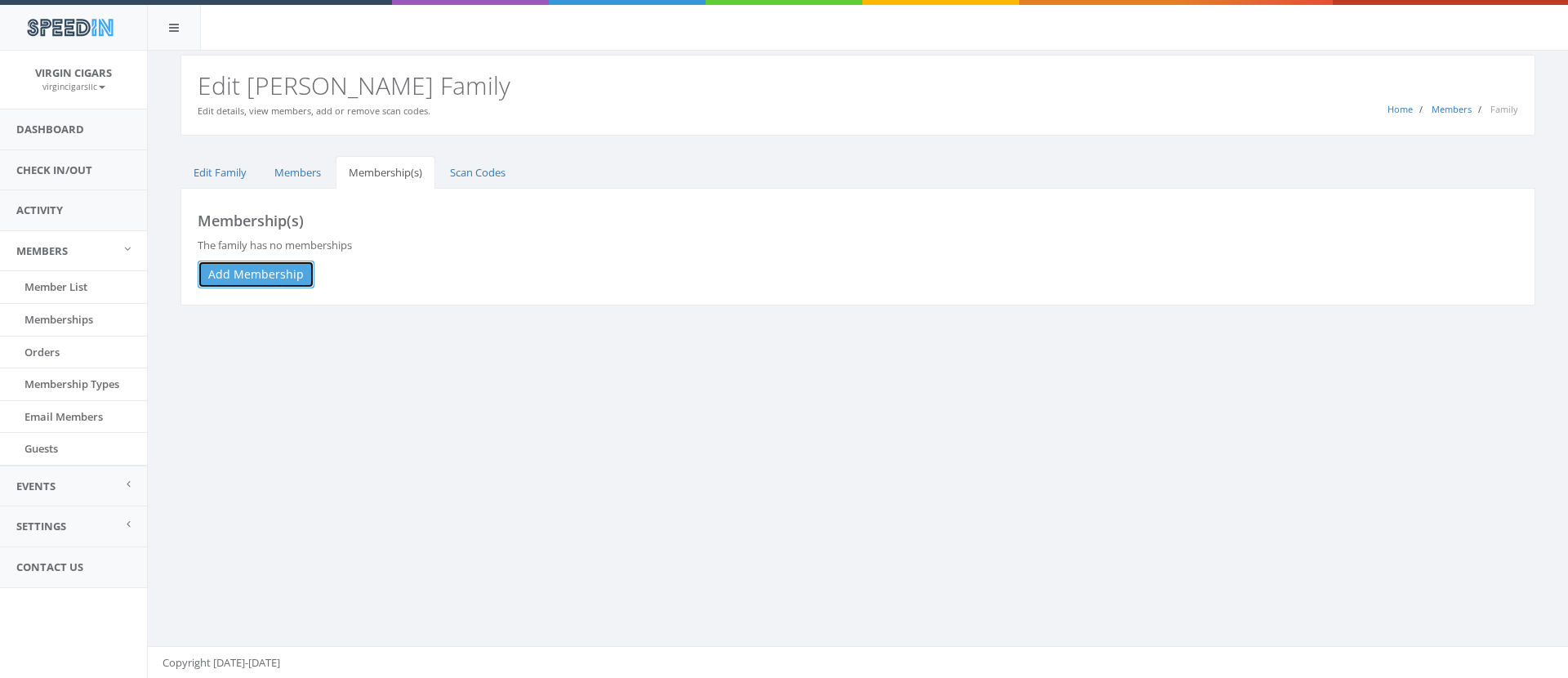
click at [274, 271] on link "Add Membership" at bounding box center [255, 274] width 117 height 28
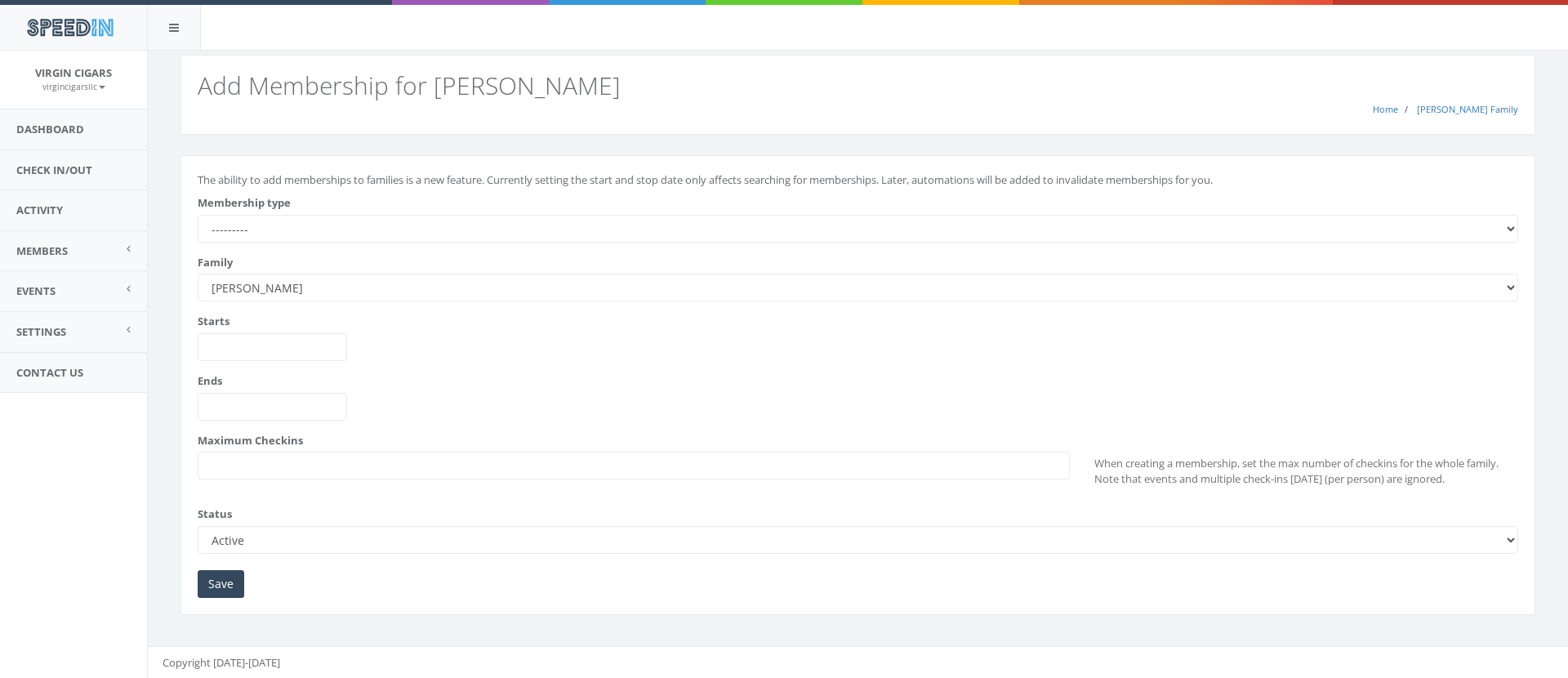
click at [345, 236] on select "--------- All Day Pass [PERSON_NAME] Premium Cigar Lounge Membership Trial Memb…" at bounding box center [857, 228] width 1321 height 28
select select "230"
click at [197, 215] on select "--------- All Day Pass [PERSON_NAME] Premium Cigar Lounge Membership Trial Memb…" at bounding box center [857, 228] width 1321 height 28
type input "[DATE]"
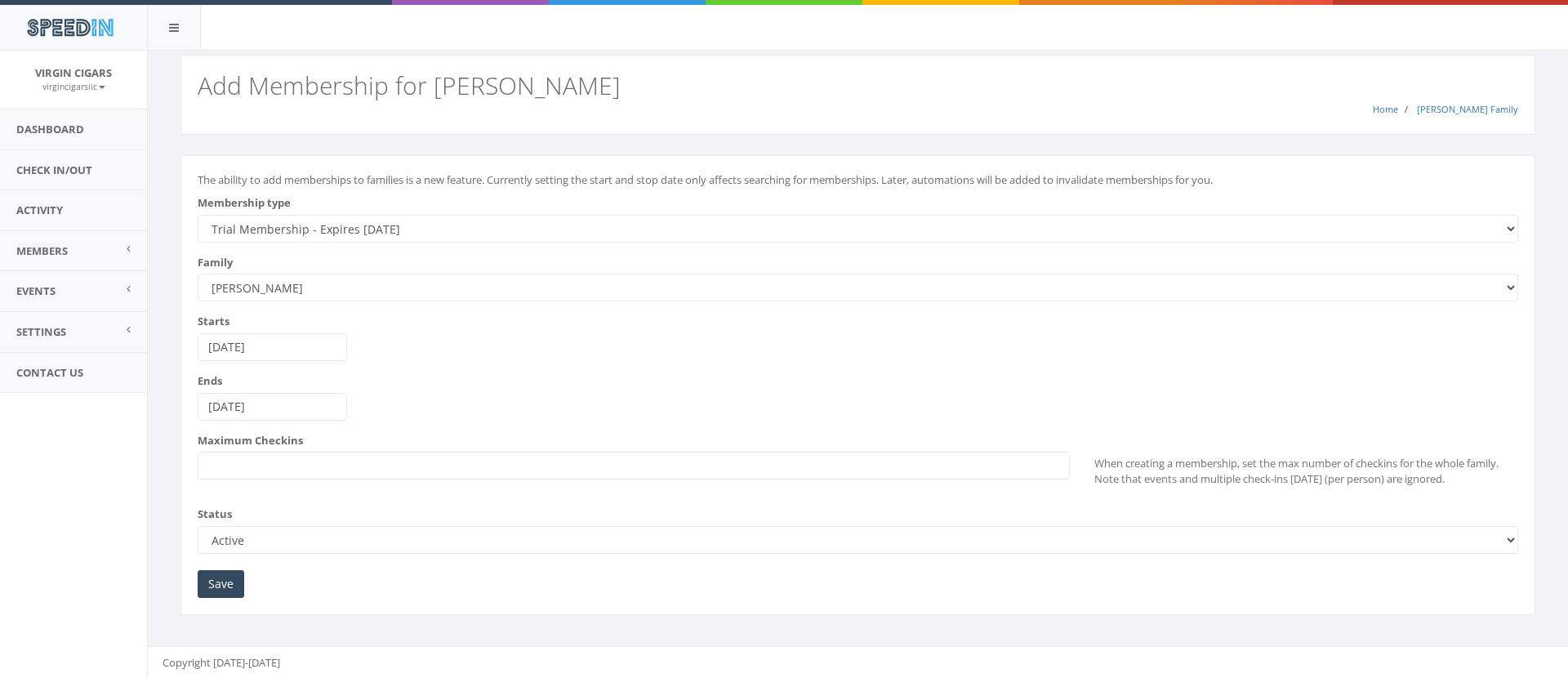
click at [365, 229] on select "--------- All Day Pass [PERSON_NAME] Premium Cigar Lounge Membership Trial Memb…" at bounding box center [857, 228] width 1321 height 28
select select "231"
click at [197, 215] on select "--------- All Day Pass [PERSON_NAME] Premium Cigar Lounge Membership Trial Memb…" at bounding box center [857, 228] width 1321 height 28
click at [223, 588] on input "Save" at bounding box center [220, 584] width 47 height 28
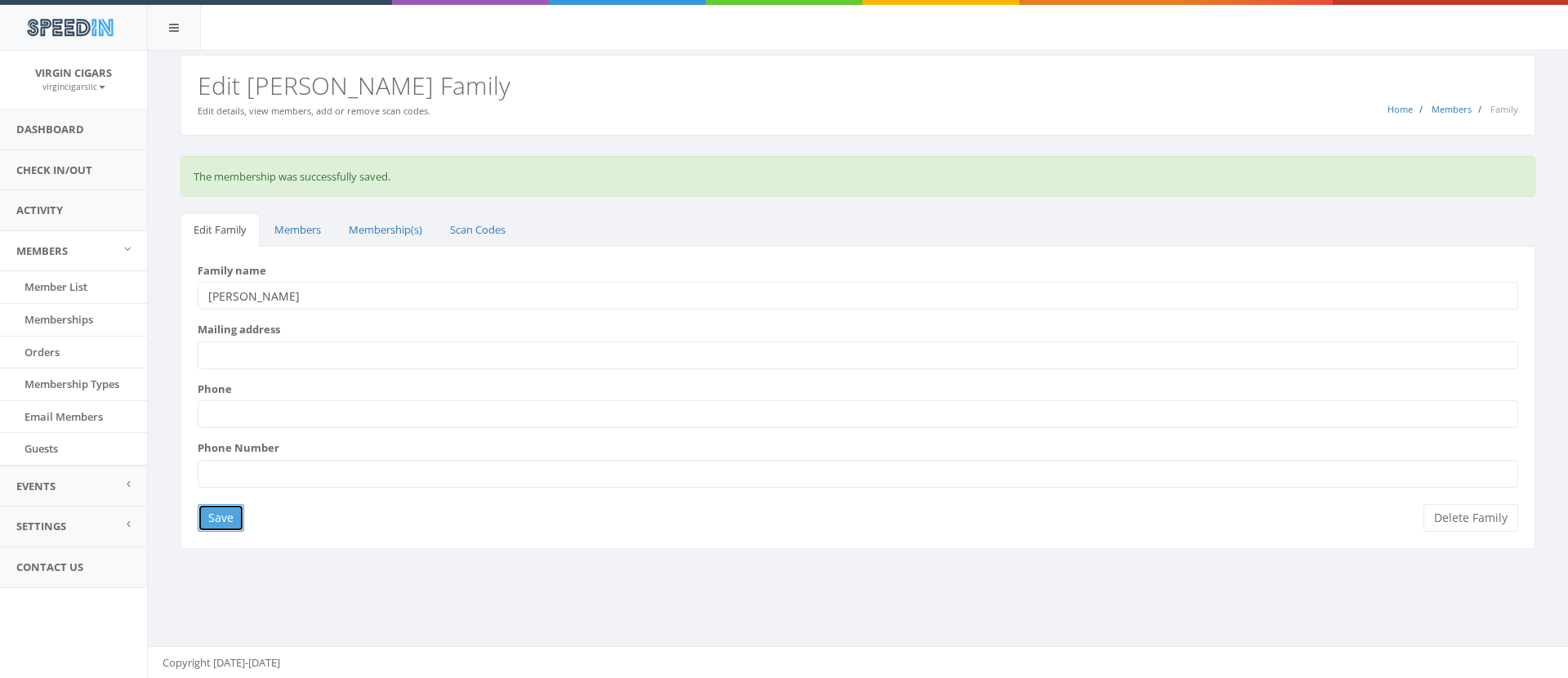
click at [238, 522] on input "Save" at bounding box center [220, 518] width 47 height 28
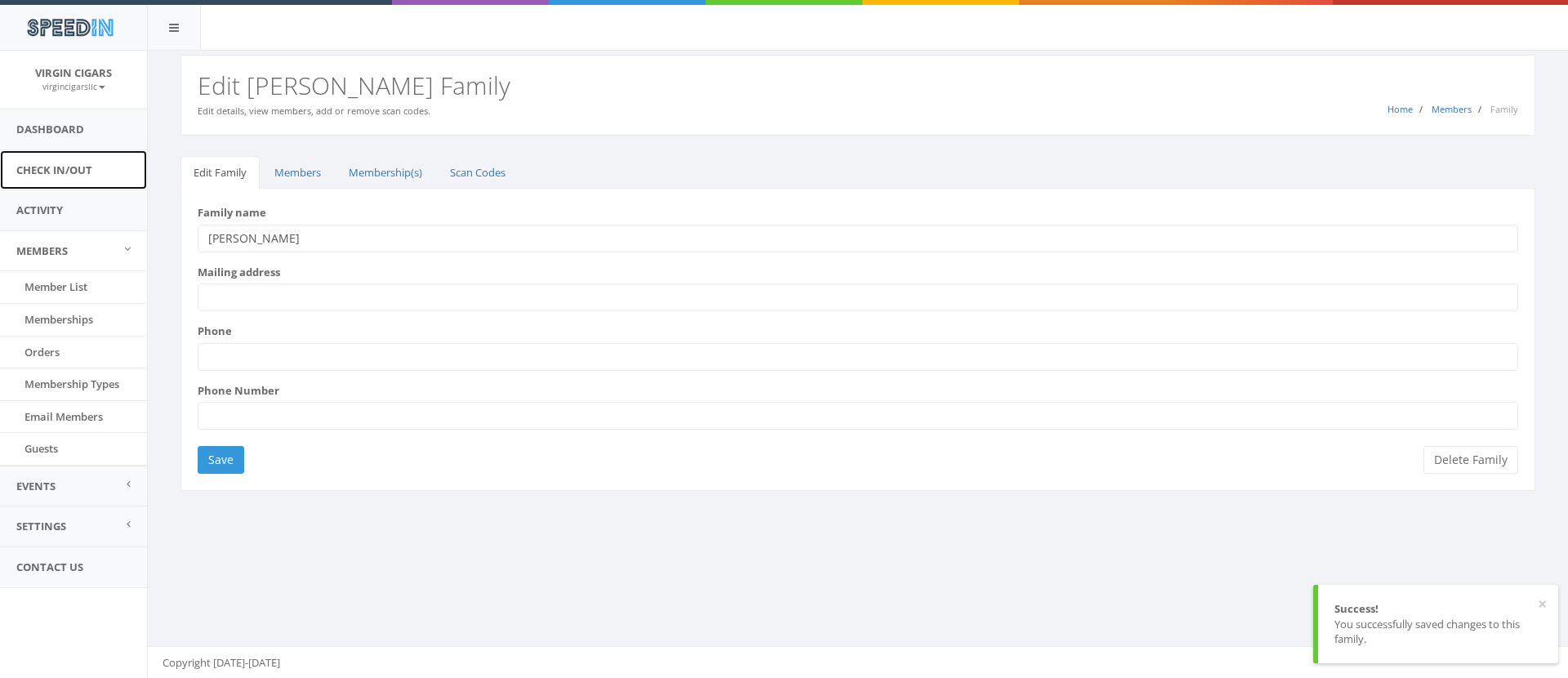
click at [27, 169] on link "Check In/Out" at bounding box center [74, 170] width 147 height 40
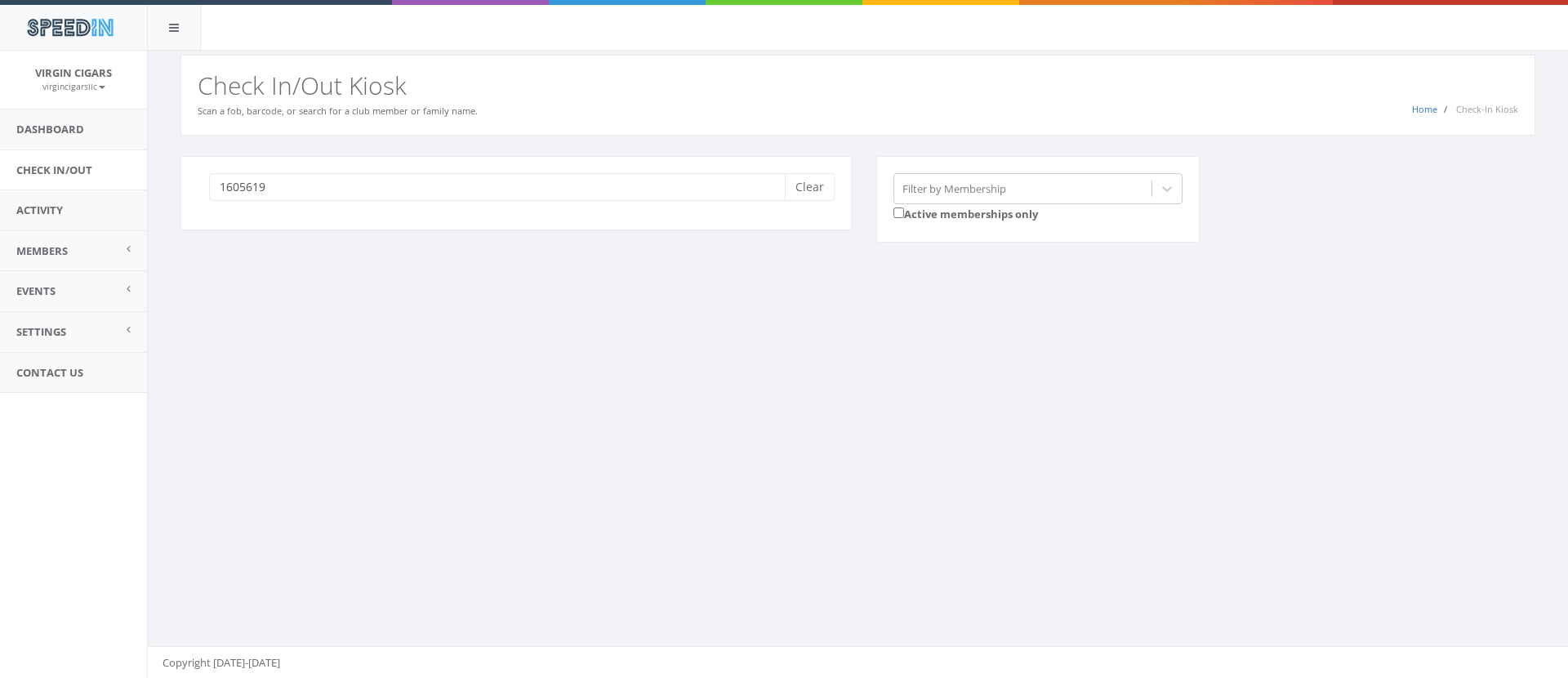
type input "16056192"
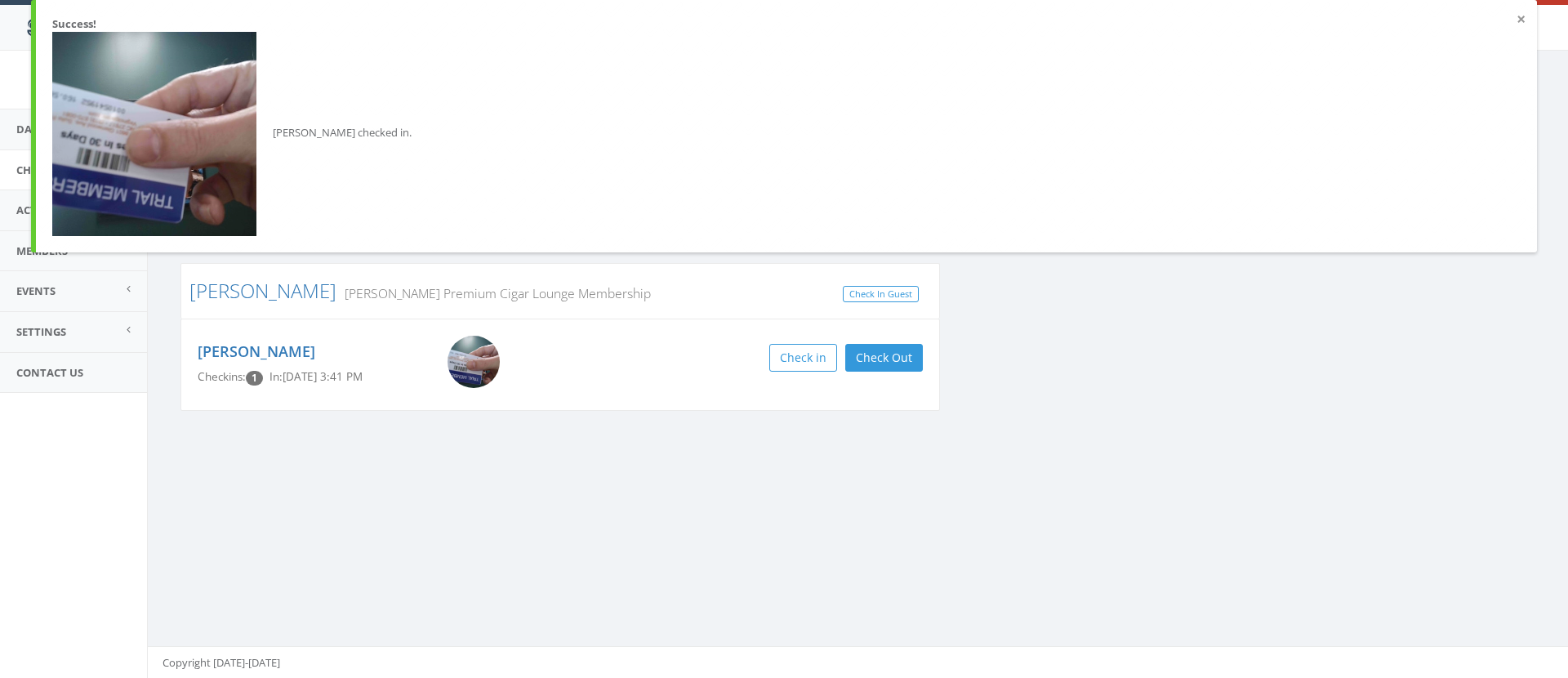
click at [1526, 20] on div "× Success! [PERSON_NAME] checked in." at bounding box center [784, 126] width 1506 height 252
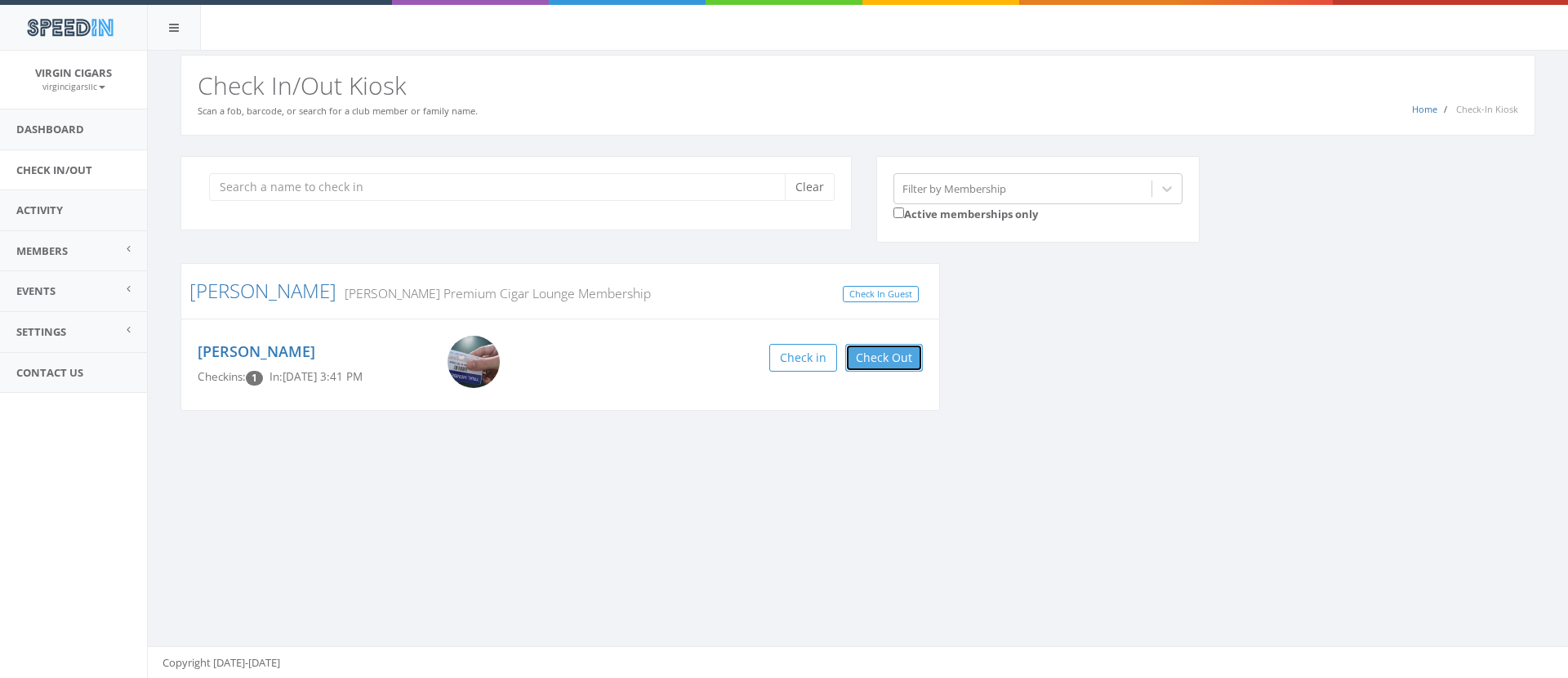
click at [874, 361] on button "Check Out" at bounding box center [884, 358] width 78 height 28
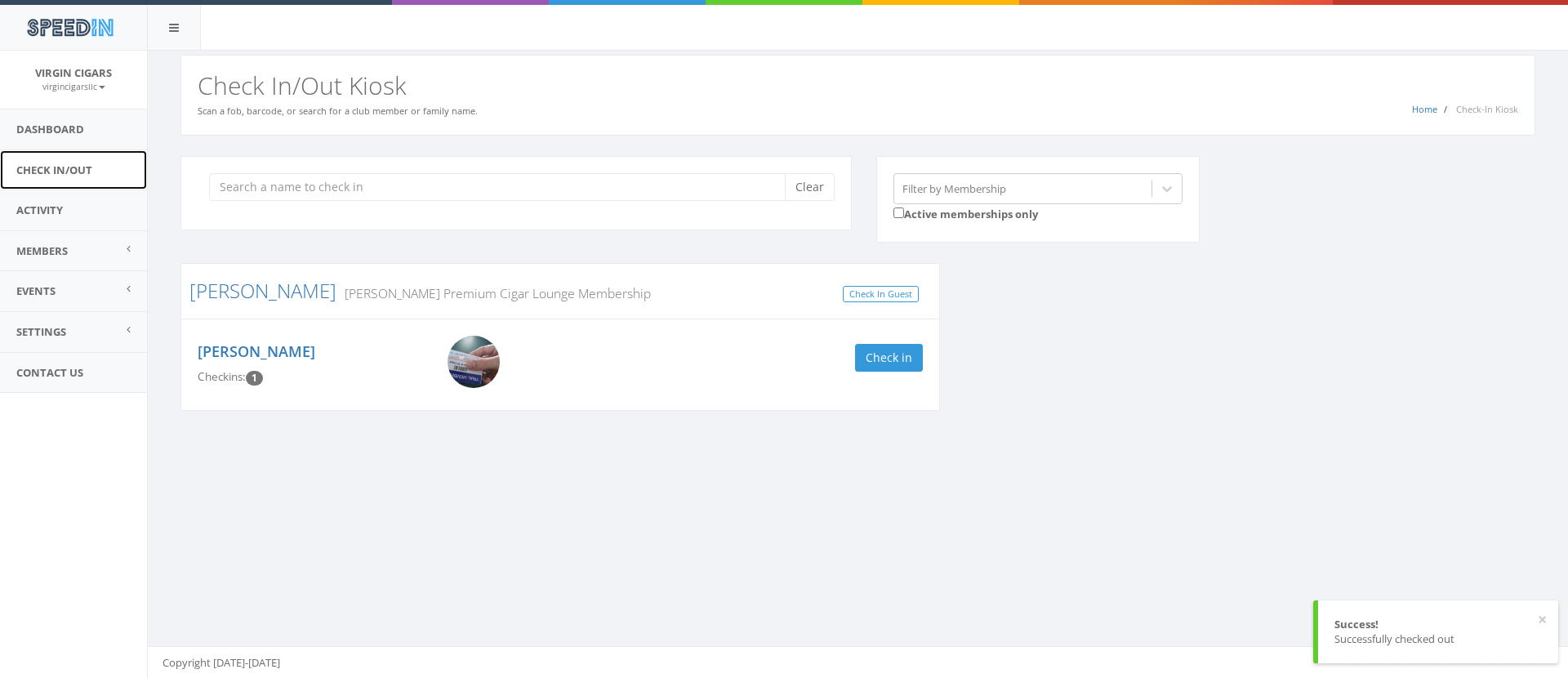
click at [74, 166] on link "Check In/Out" at bounding box center [74, 170] width 147 height 40
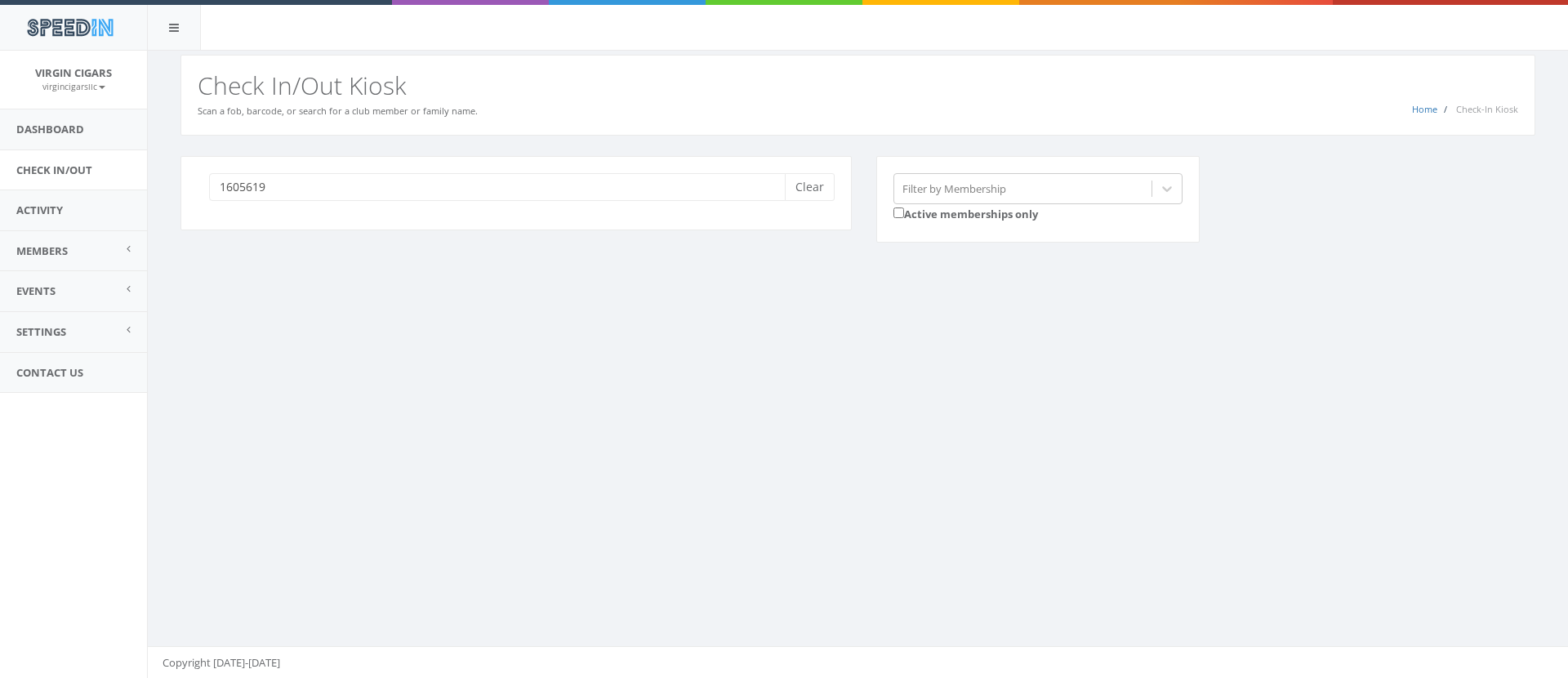
type input "16056192"
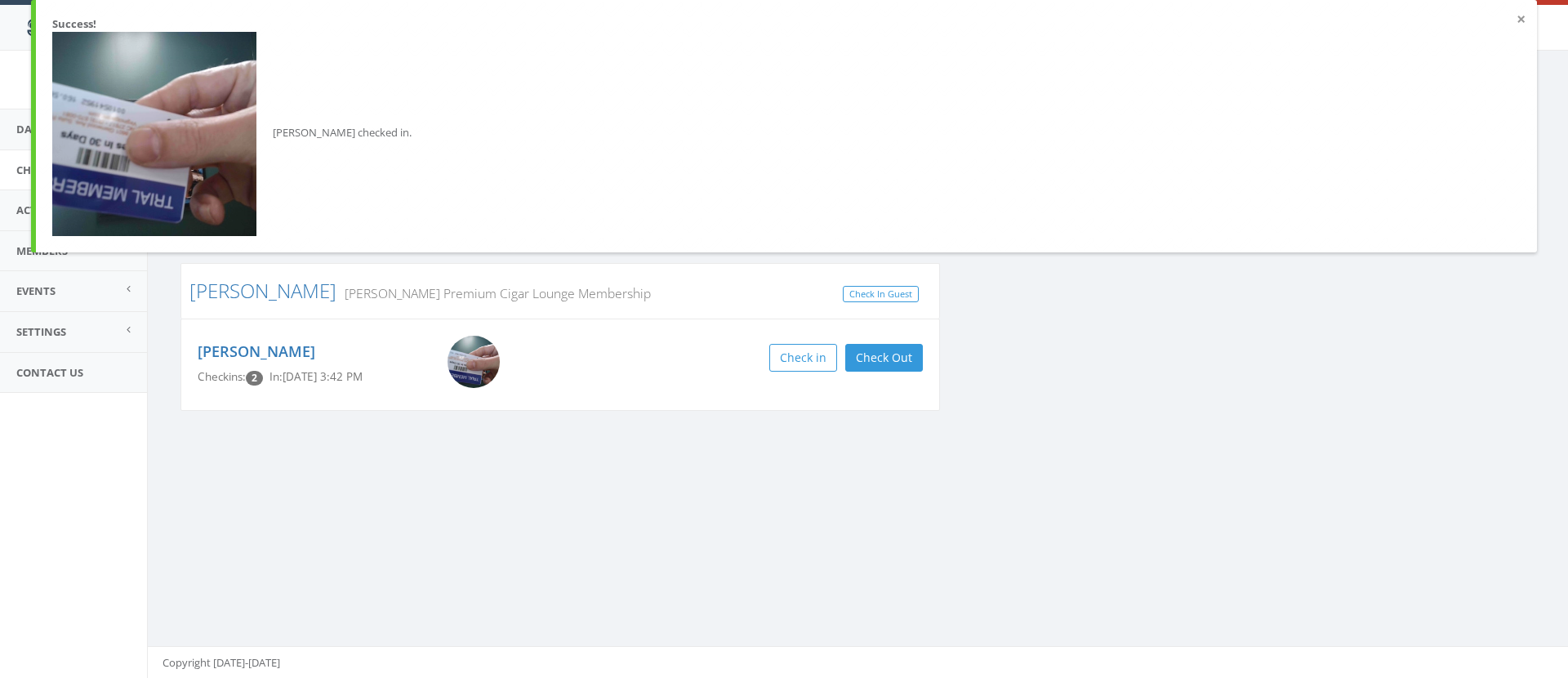
click at [1521, 20] on button "×" at bounding box center [1521, 20] width 9 height 16
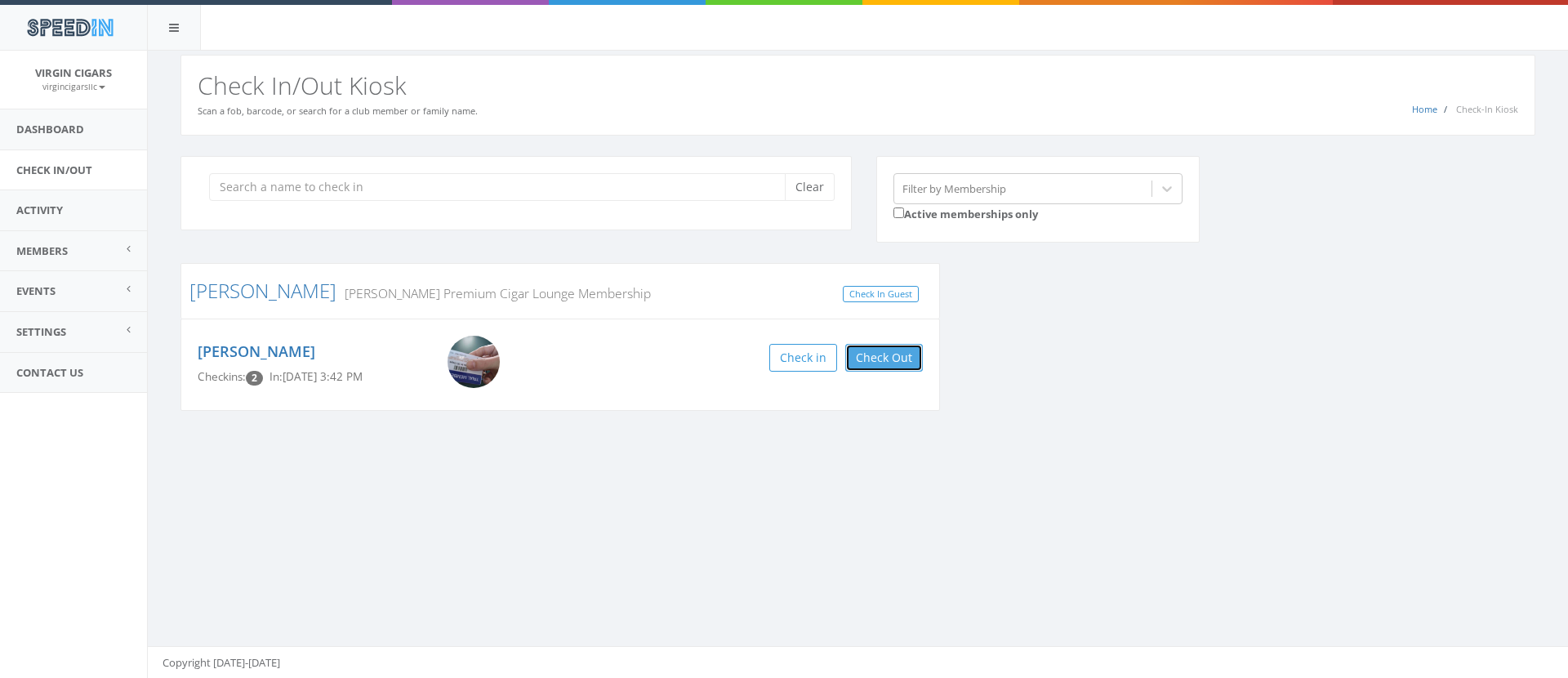
click at [882, 354] on button "Check Out" at bounding box center [884, 358] width 78 height 28
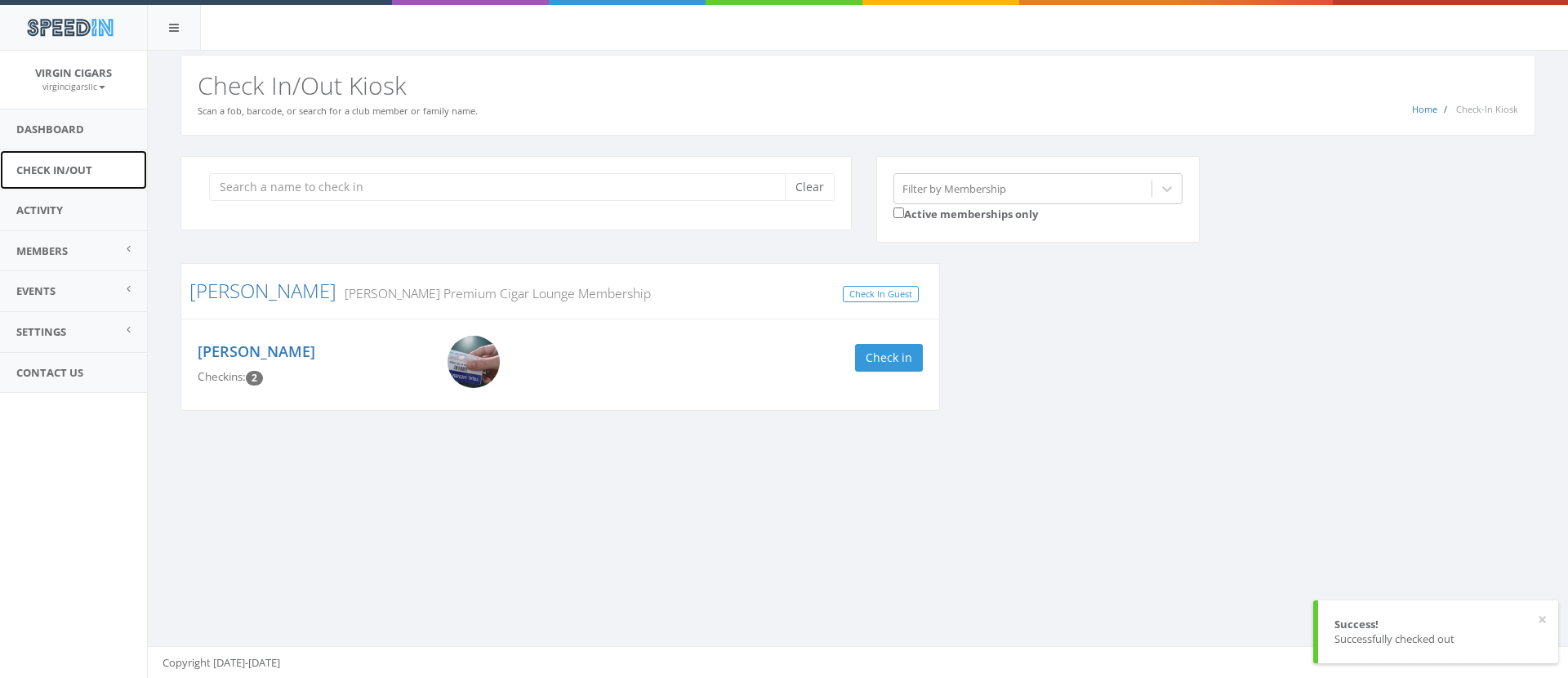
click at [62, 173] on link "Check In/Out" at bounding box center [74, 170] width 147 height 40
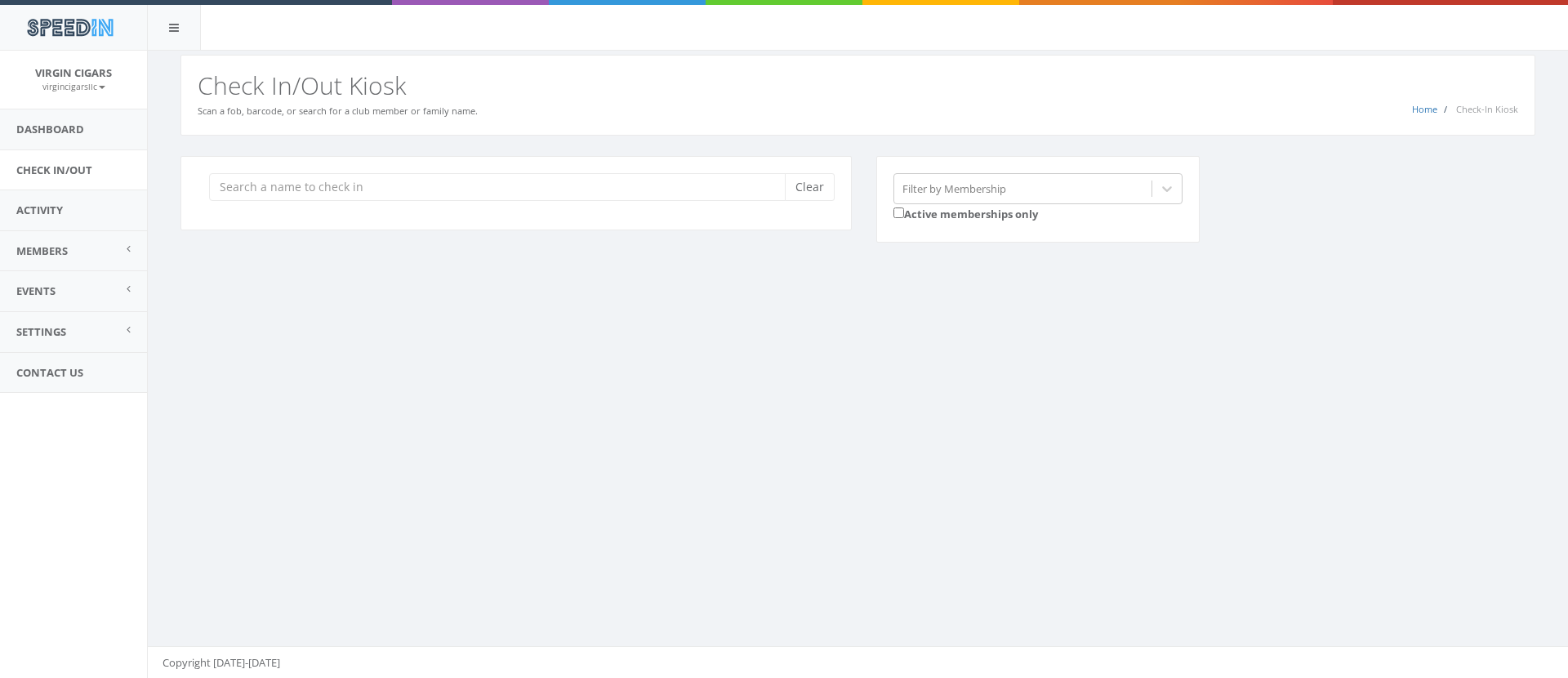
click at [332, 183] on input "search" at bounding box center [503, 187] width 588 height 28
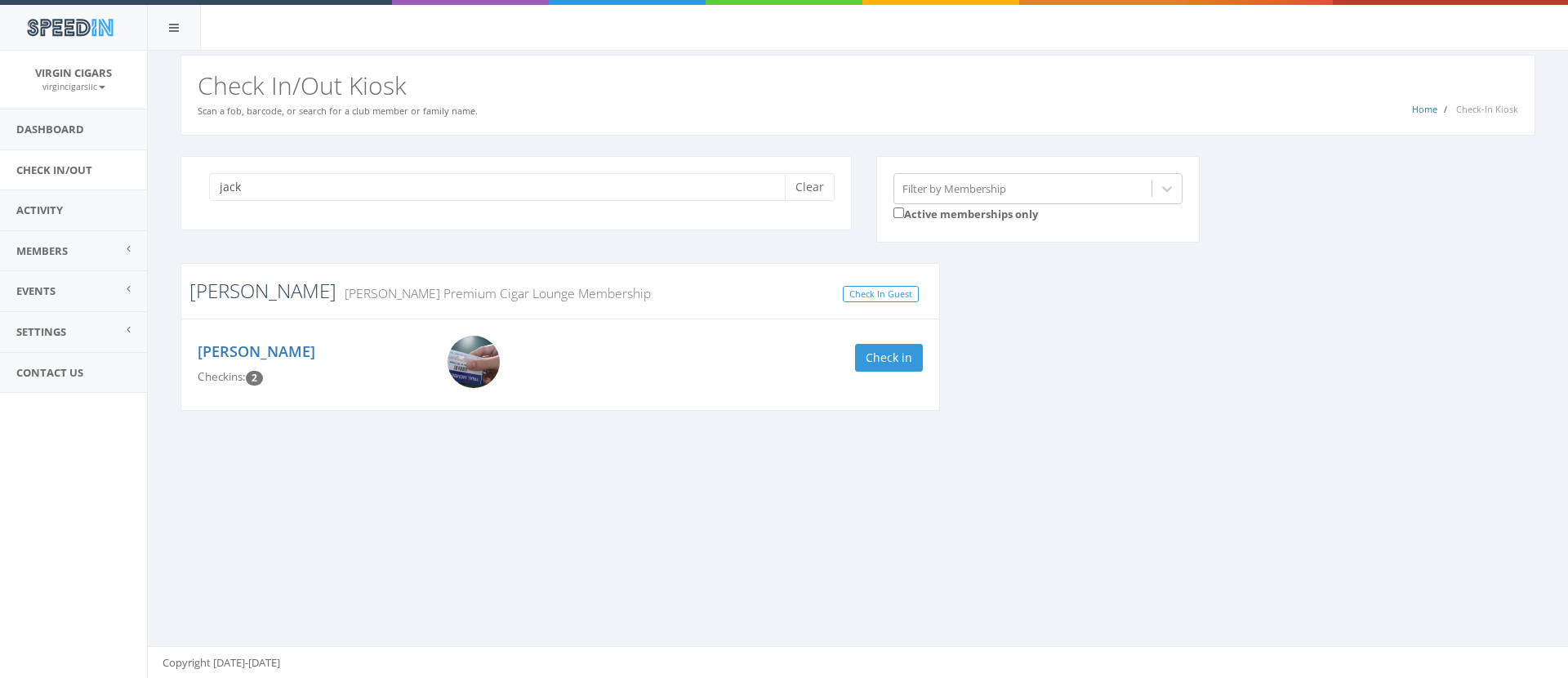
type input "jack"
click at [237, 290] on link "[PERSON_NAME]" at bounding box center [263, 290] width 147 height 27
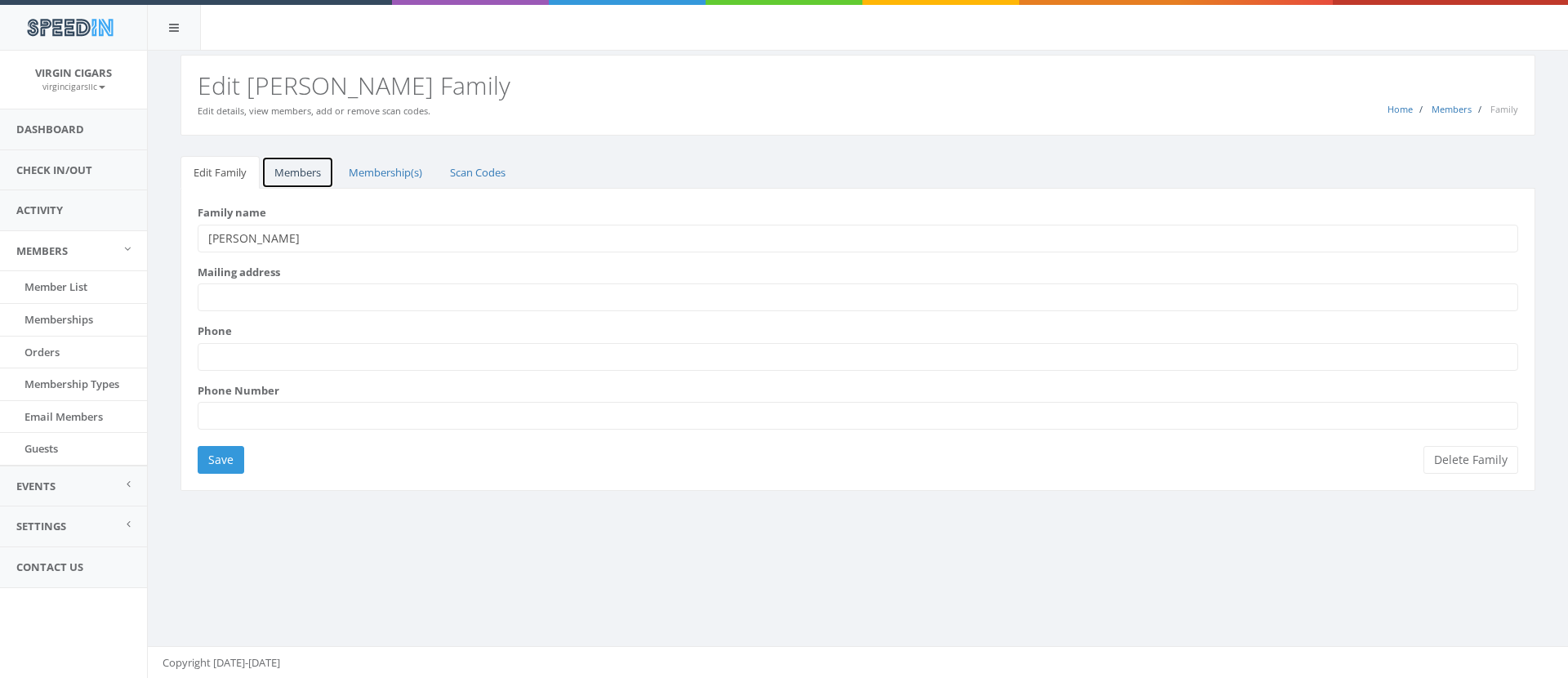
click at [295, 174] on link "Members" at bounding box center [297, 173] width 73 height 34
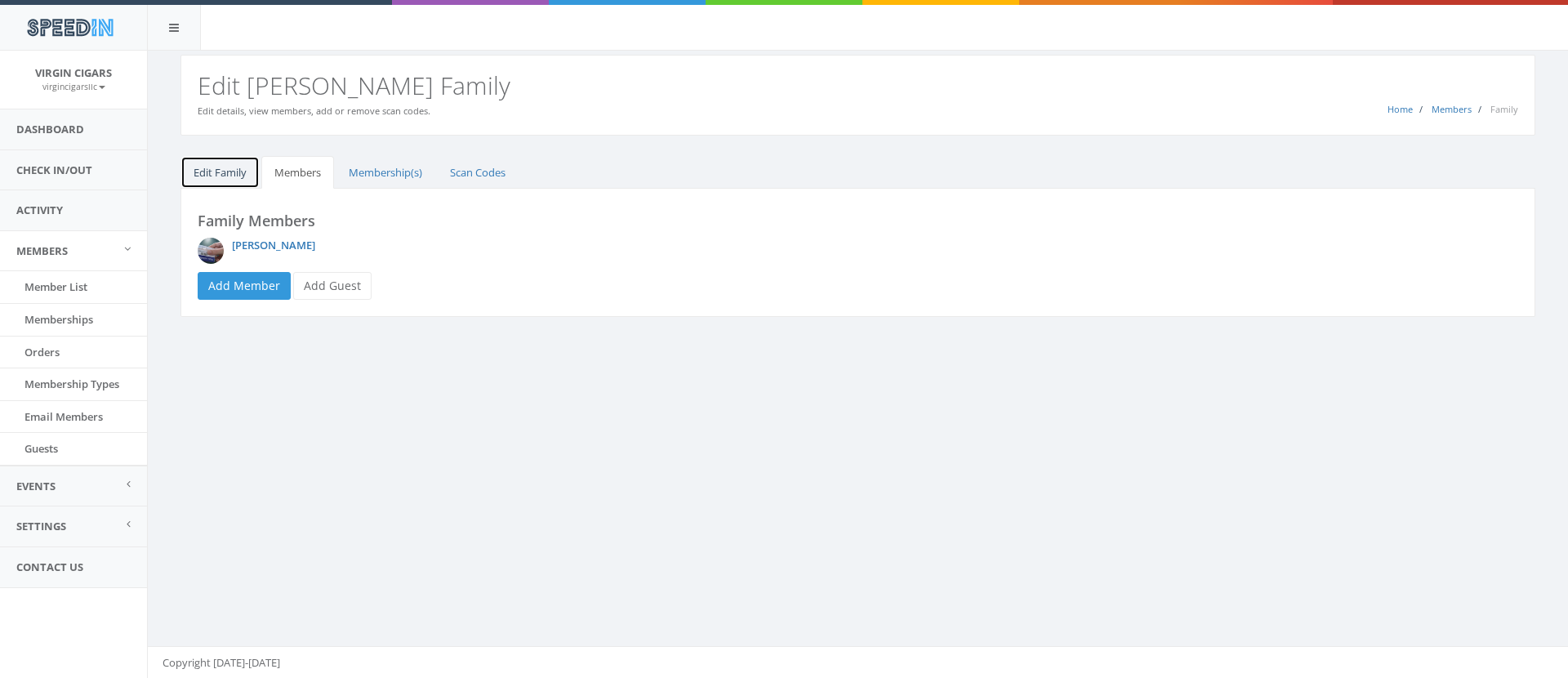
click at [237, 168] on link "Edit Family" at bounding box center [219, 173] width 79 height 34
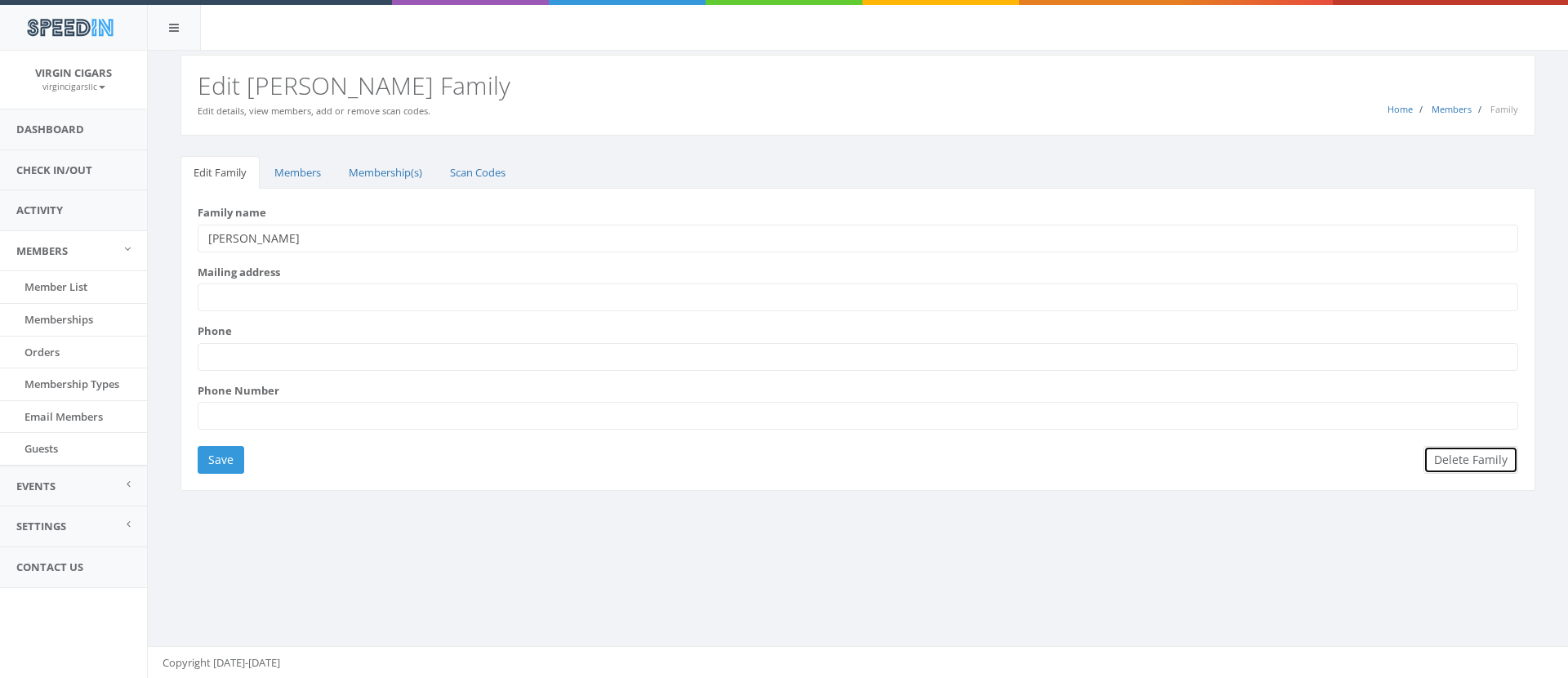
click at [1461, 459] on button "Delete Family" at bounding box center [1471, 460] width 95 height 28
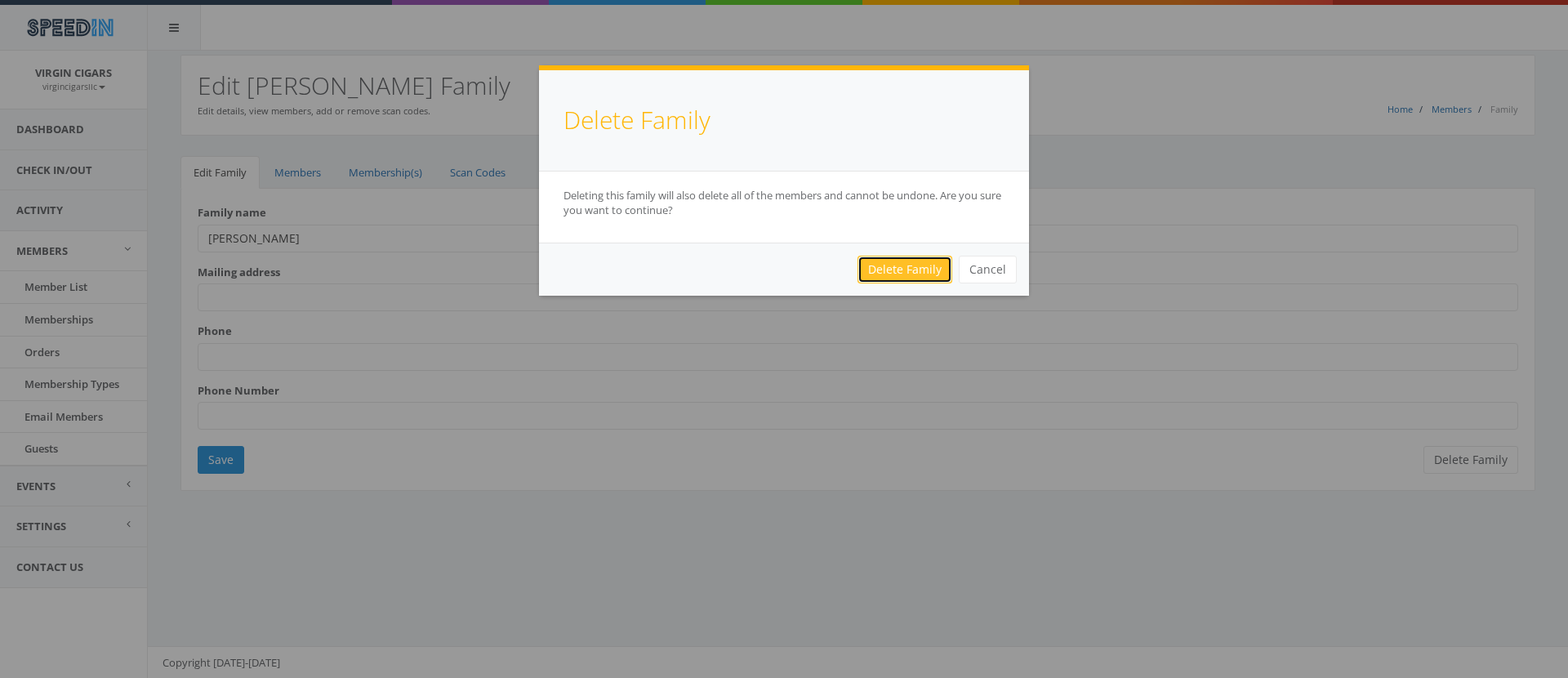
click at [906, 264] on link "Delete Family" at bounding box center [905, 269] width 95 height 28
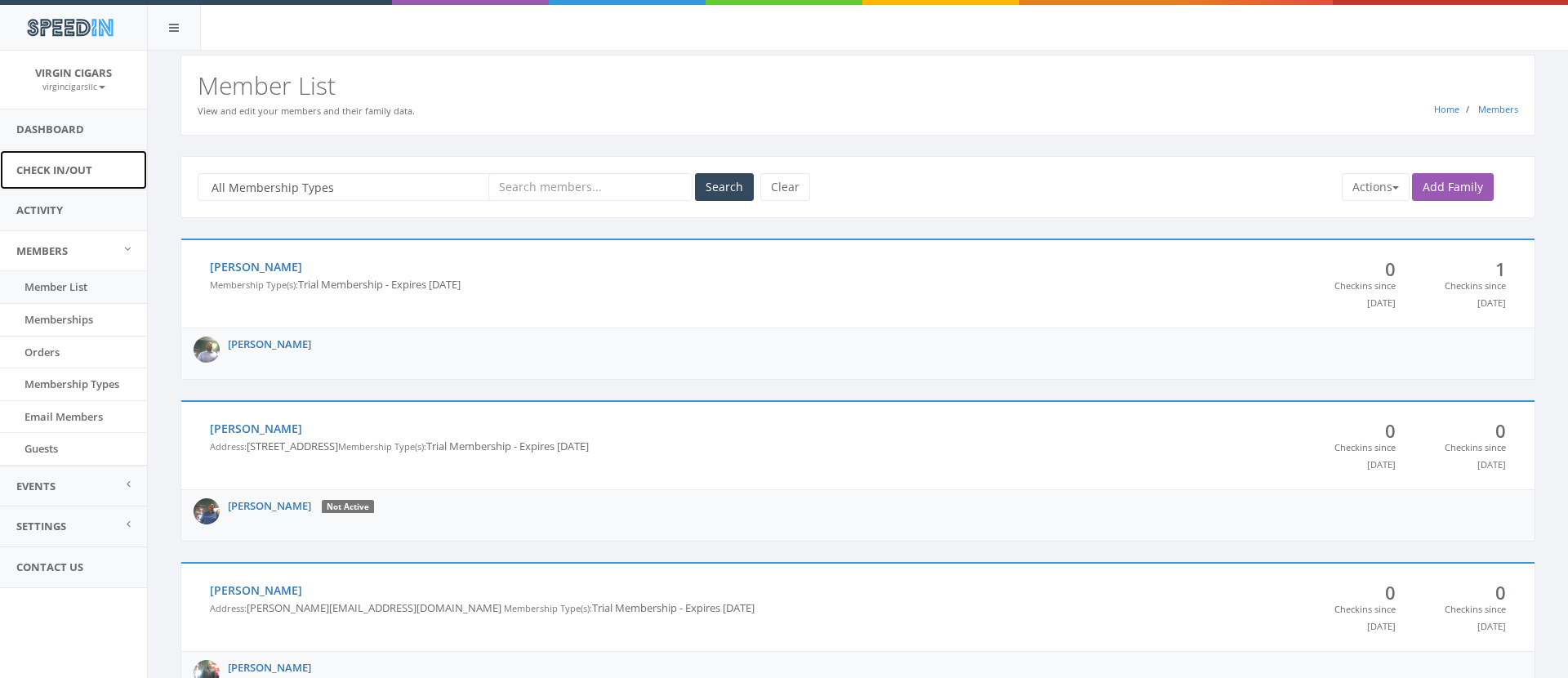
click at [59, 173] on link "Check In/Out" at bounding box center [74, 170] width 147 height 40
